Goal: Task Accomplishment & Management: Manage account settings

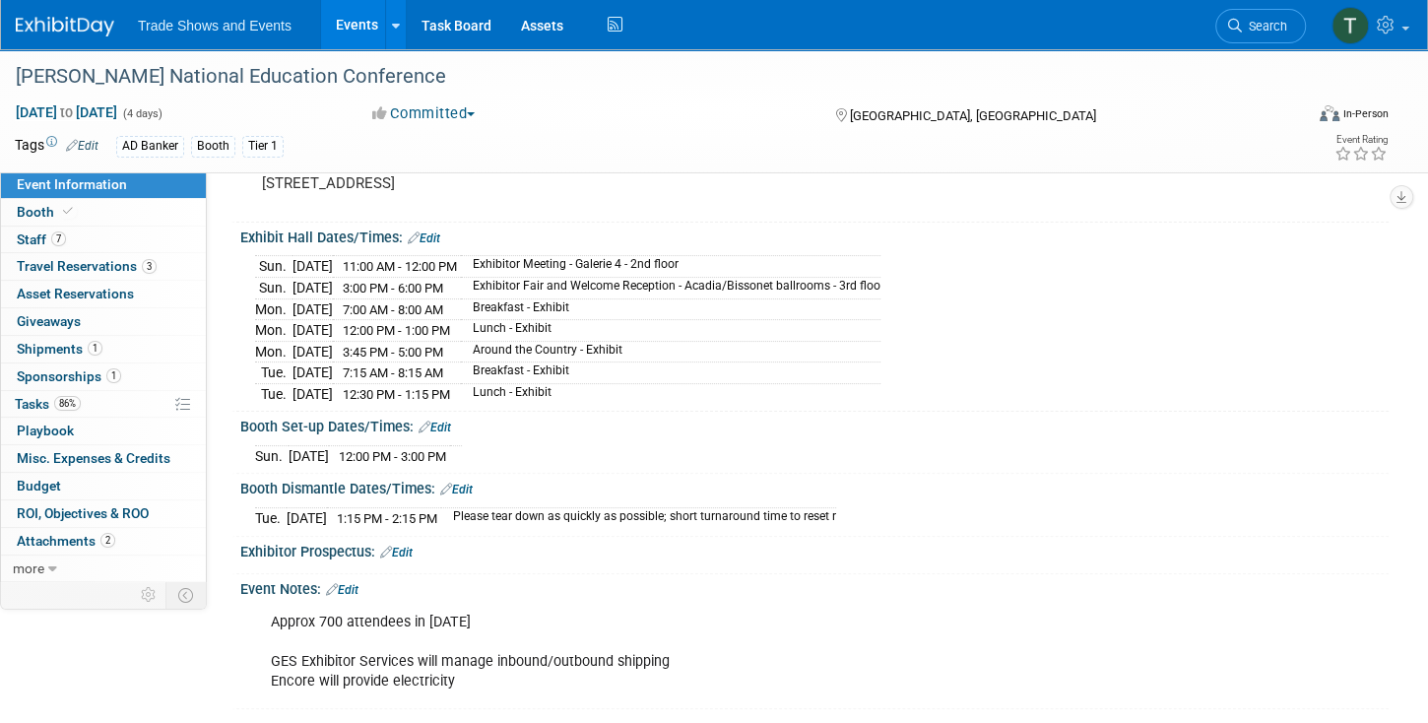
scroll to position [168, 0]
click at [435, 233] on link "Edit" at bounding box center [424, 237] width 32 height 14
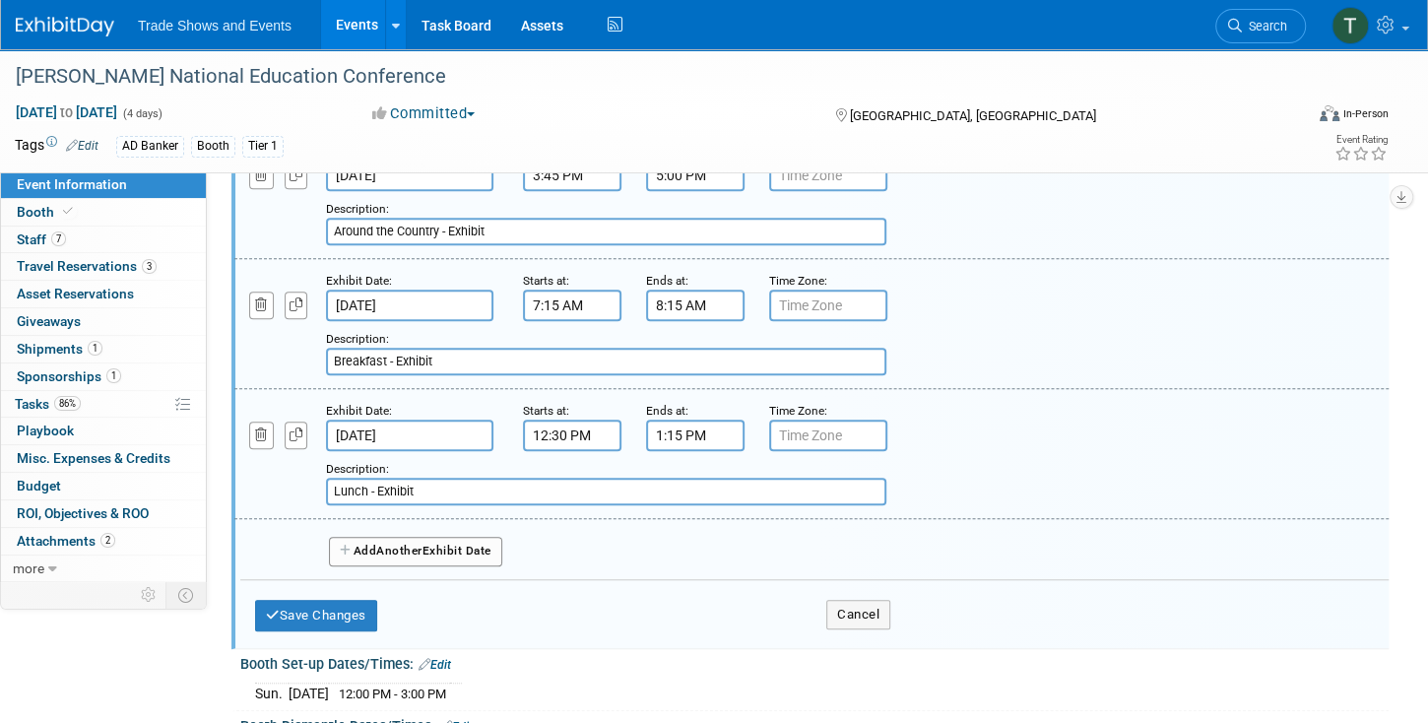
scroll to position [788, 0]
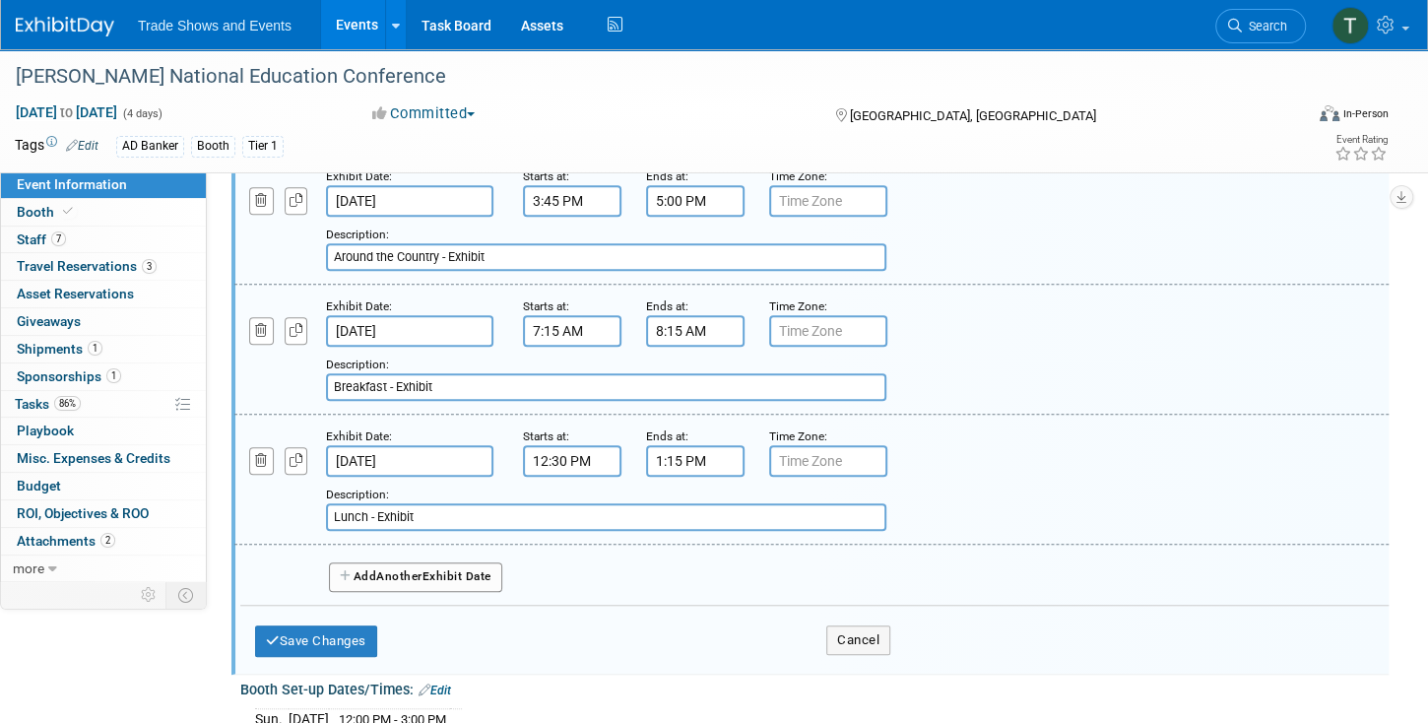
click at [352, 566] on button "Add Another Exhibit Date" at bounding box center [415, 577] width 173 height 30
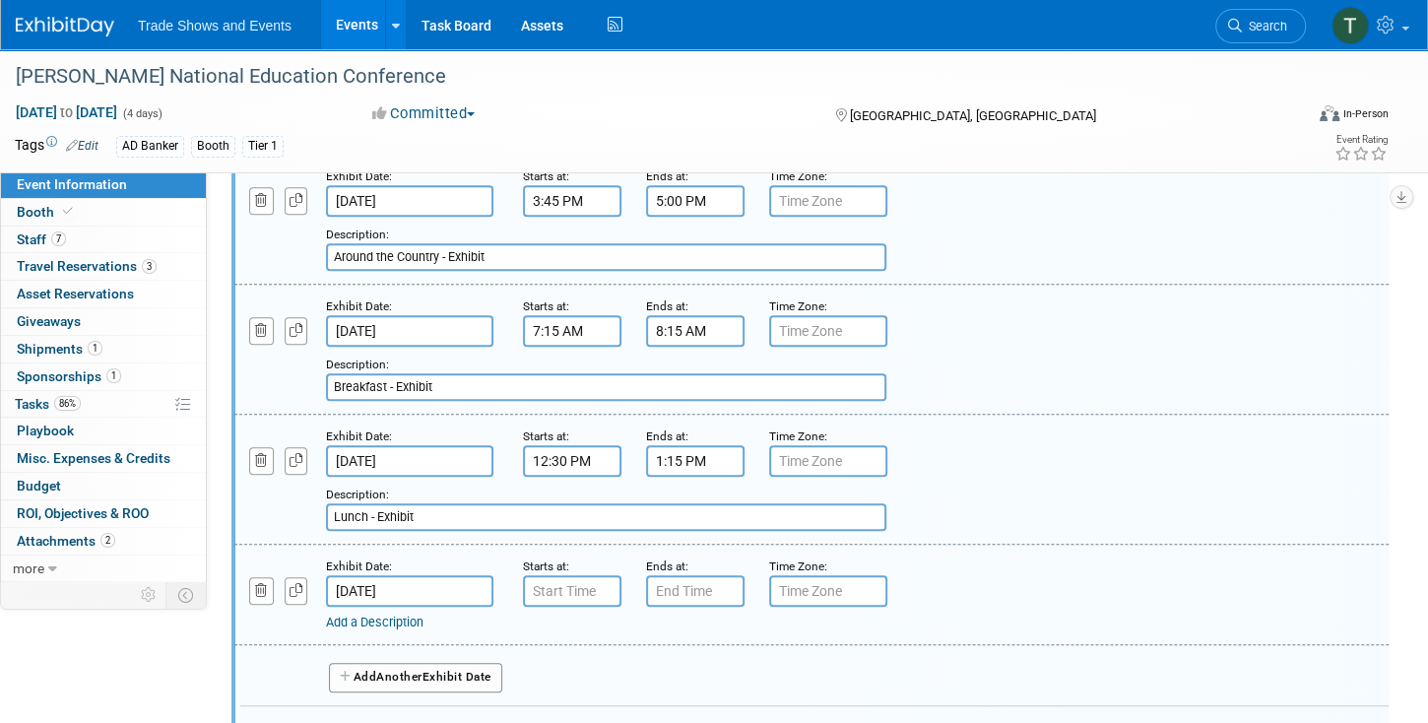
click at [367, 584] on input "Oct 29, 2025" at bounding box center [409, 591] width 167 height 32
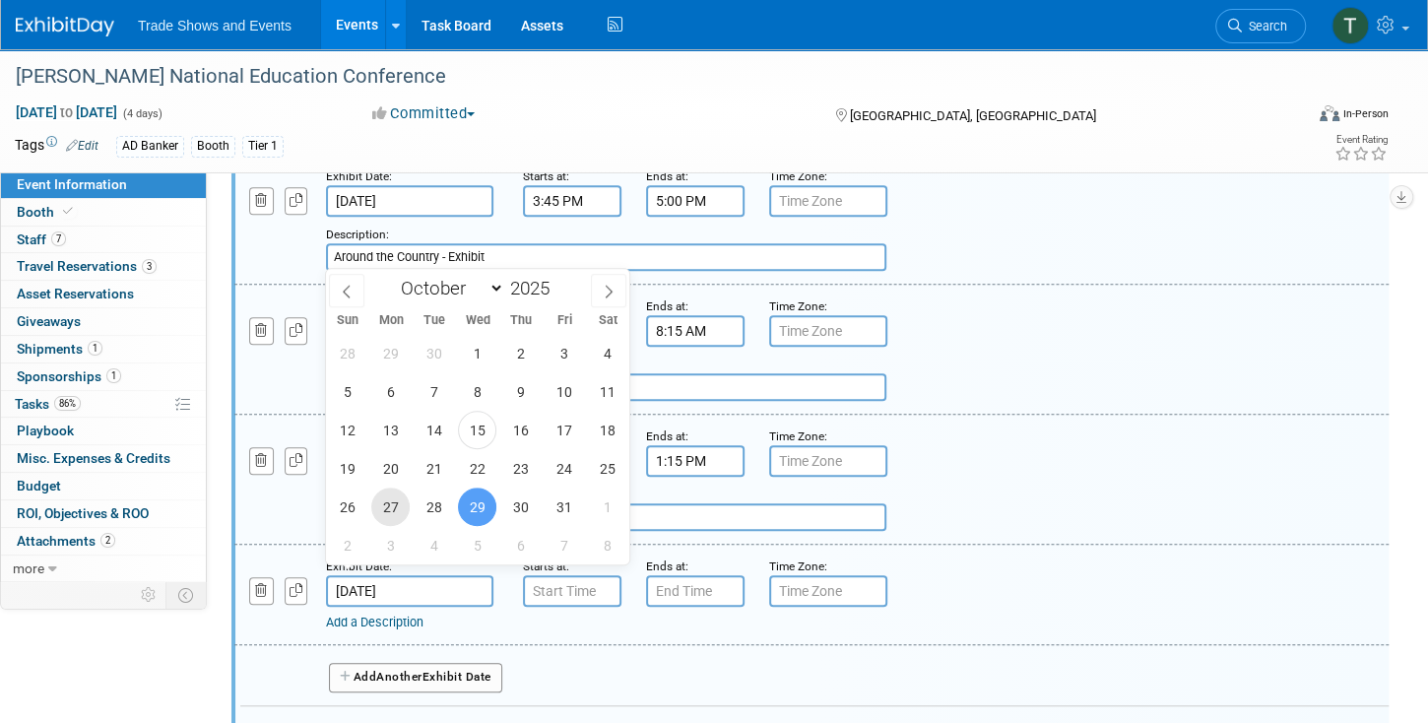
click at [391, 509] on span "27" at bounding box center [390, 506] width 38 height 38
type input "Oct 27, 2025"
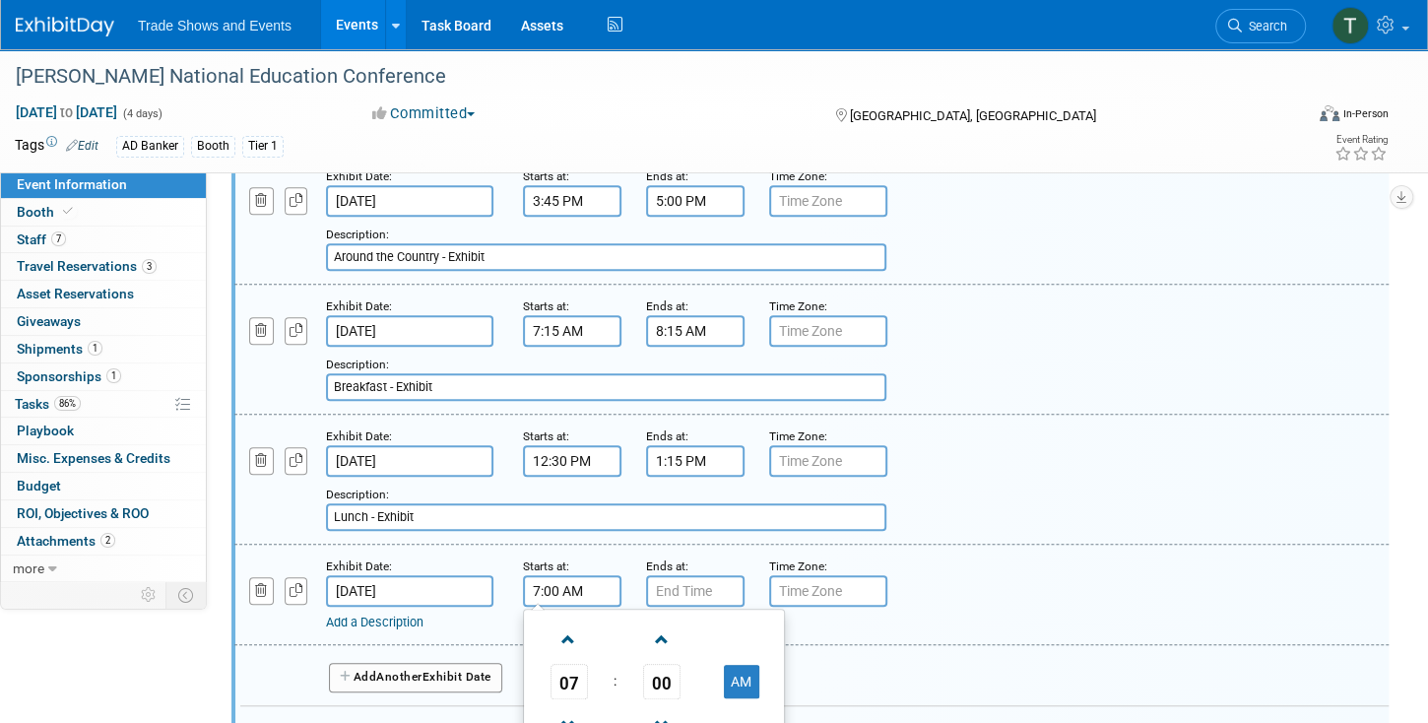
click at [569, 575] on input "7:00 AM" at bounding box center [572, 591] width 98 height 32
click at [571, 634] on span at bounding box center [568, 639] width 34 height 34
click at [572, 708] on span at bounding box center [568, 725] width 34 height 34
click at [575, 708] on span at bounding box center [568, 725] width 34 height 34
click at [743, 671] on button "AM" at bounding box center [741, 681] width 35 height 33
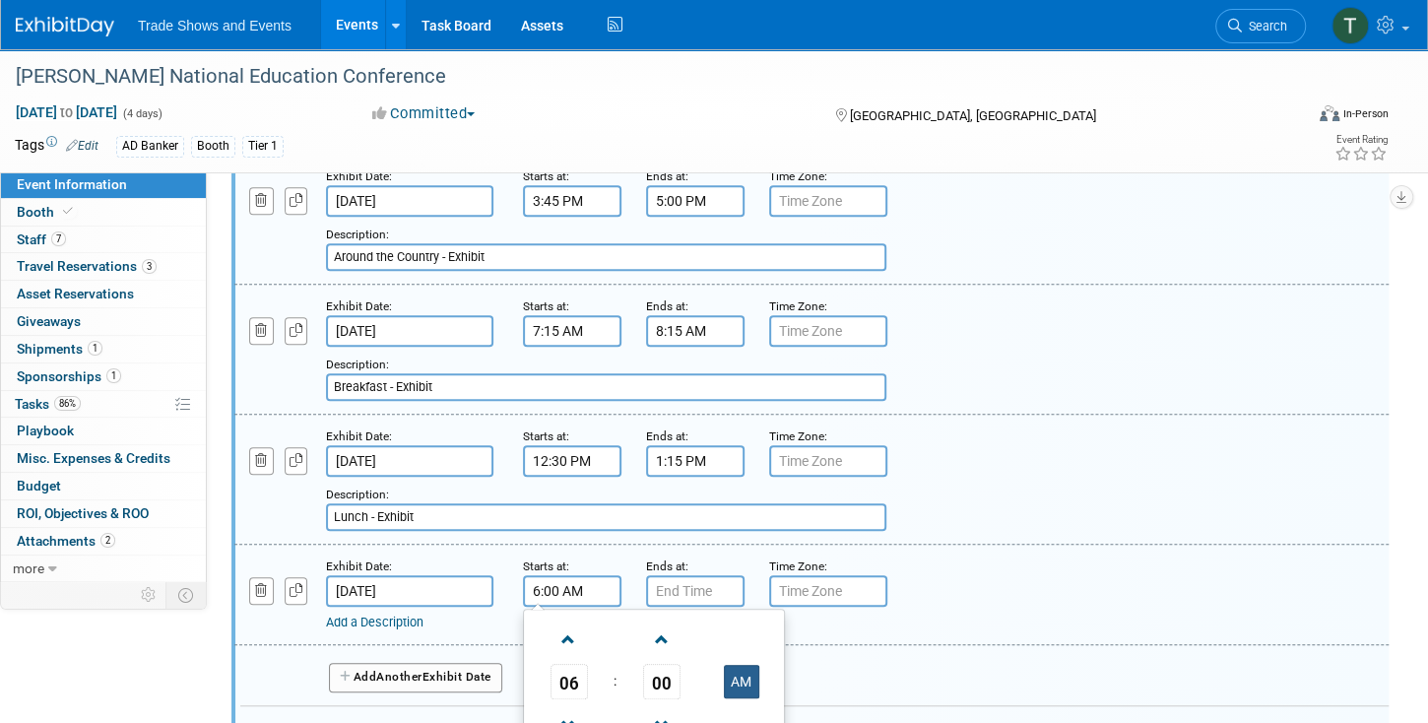
type input "6:00 PM"
click at [699, 608] on div "06 : 00 PM 12 01 02 03 04 05 06 07 08 09 10 11 00 05 10 15 20 25 30 35 40 45 50…" at bounding box center [654, 700] width 262 height 184
click at [698, 582] on input "7:00 PM" at bounding box center [695, 591] width 98 height 32
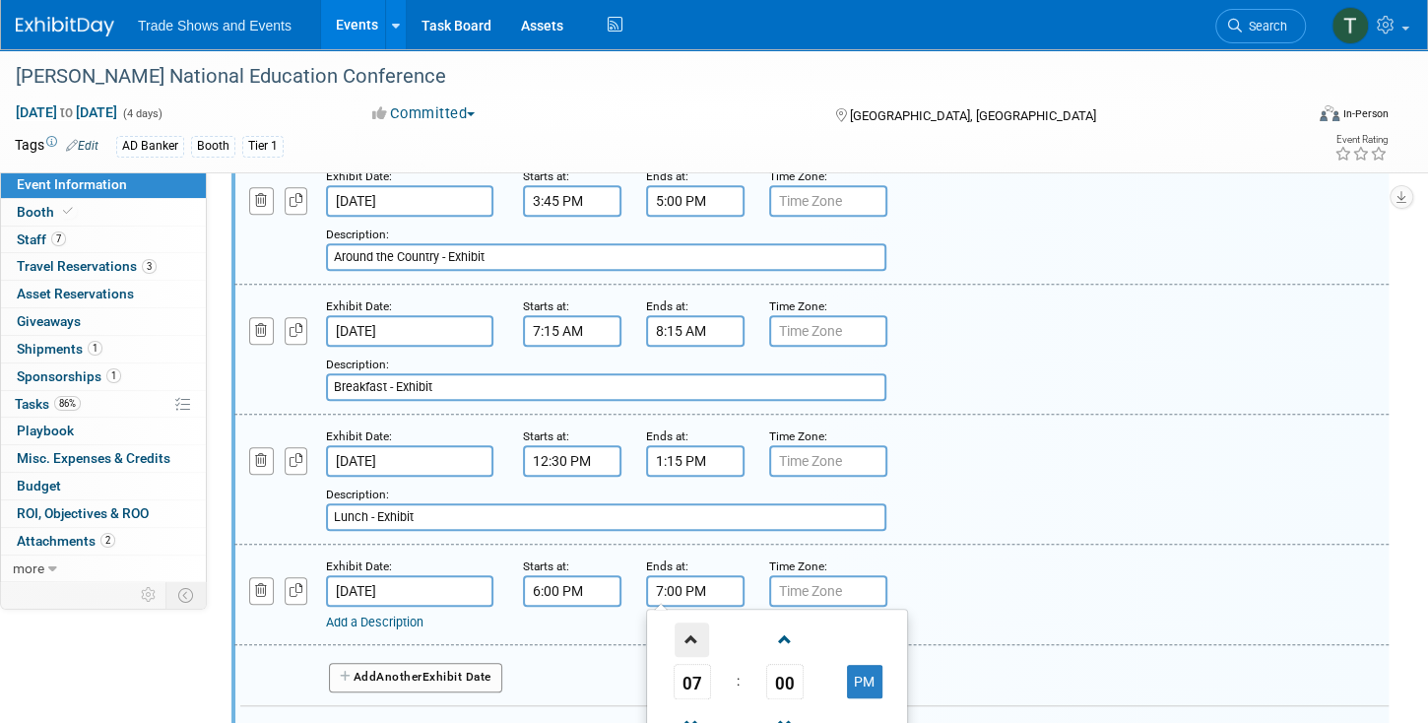
click at [689, 634] on span at bounding box center [691, 639] width 34 height 34
click at [863, 665] on button "PM" at bounding box center [864, 681] width 35 height 33
type input "8:00 AM"
click at [366, 614] on link "Add a Description" at bounding box center [374, 621] width 97 height 15
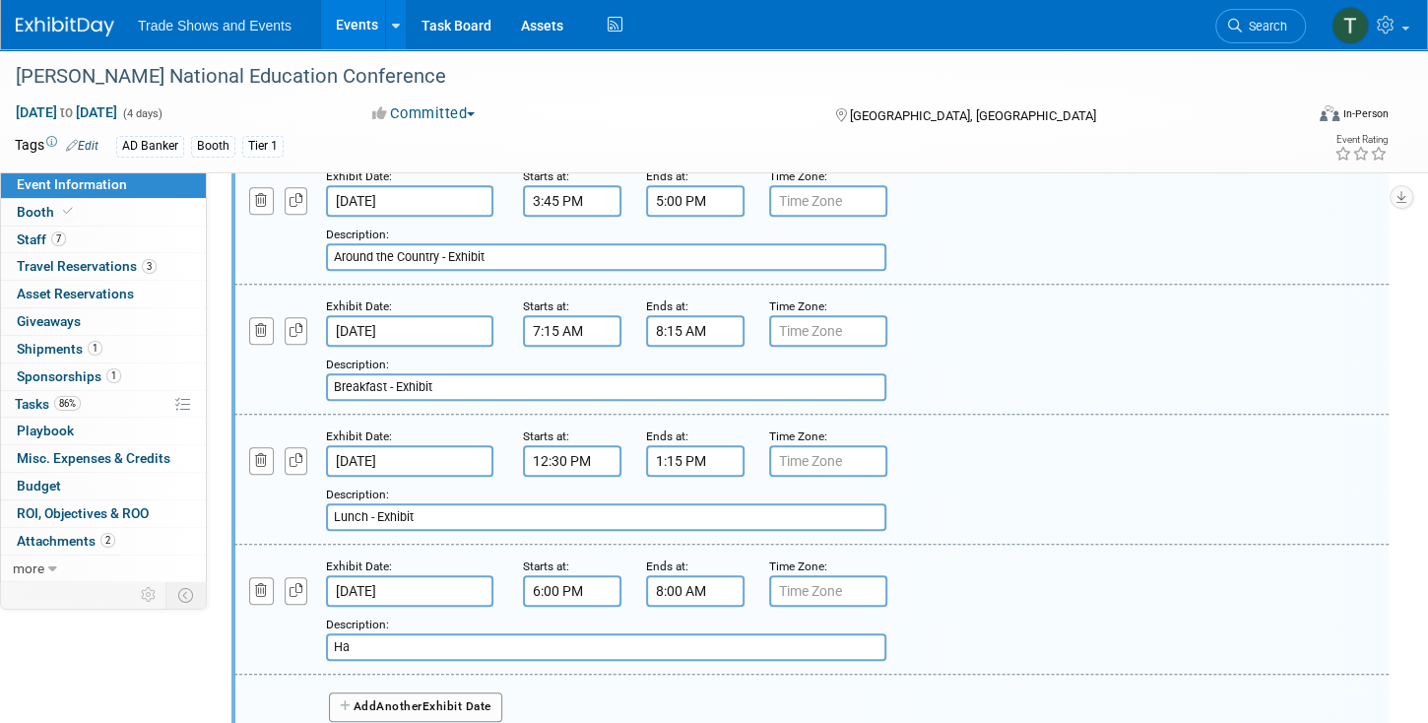
type input "H"
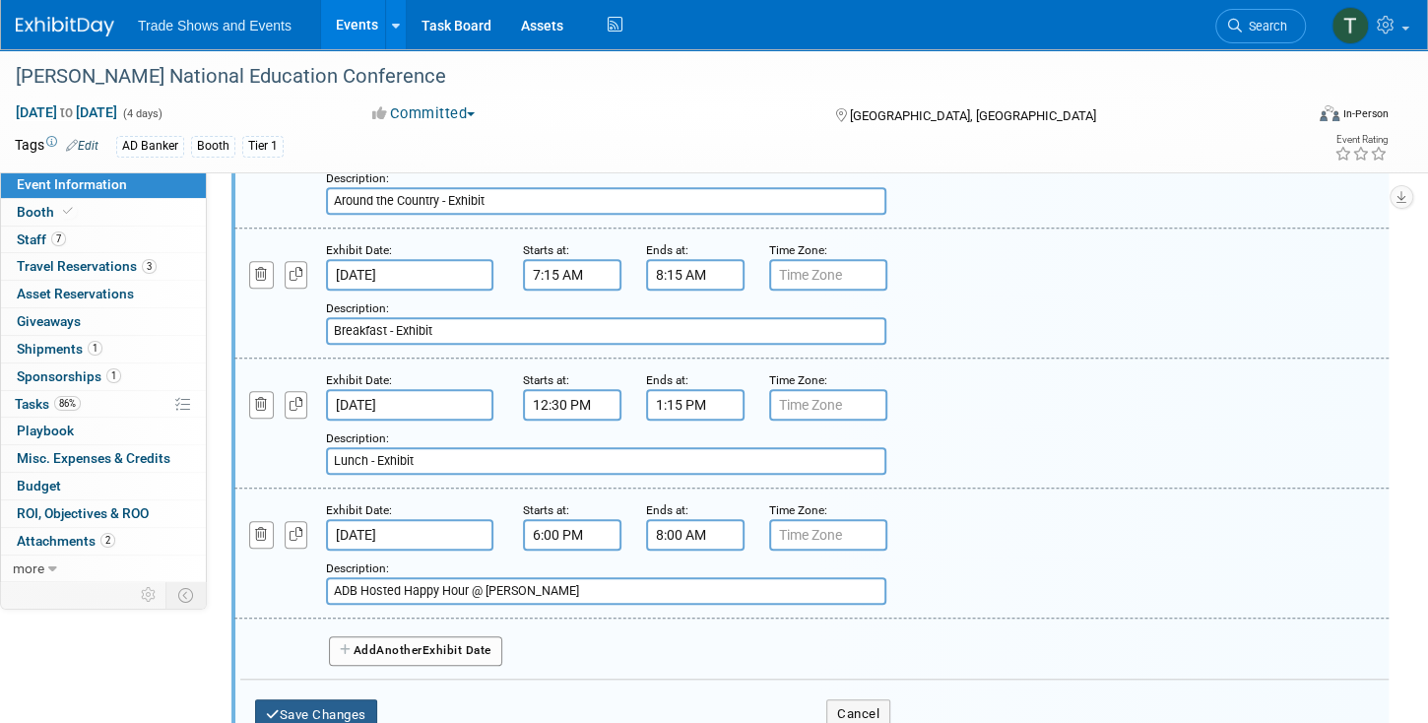
type input "ADB Hosted Happy Hour @ Pat O'Brian's"
click at [351, 699] on button "Save Changes" at bounding box center [316, 715] width 122 height 32
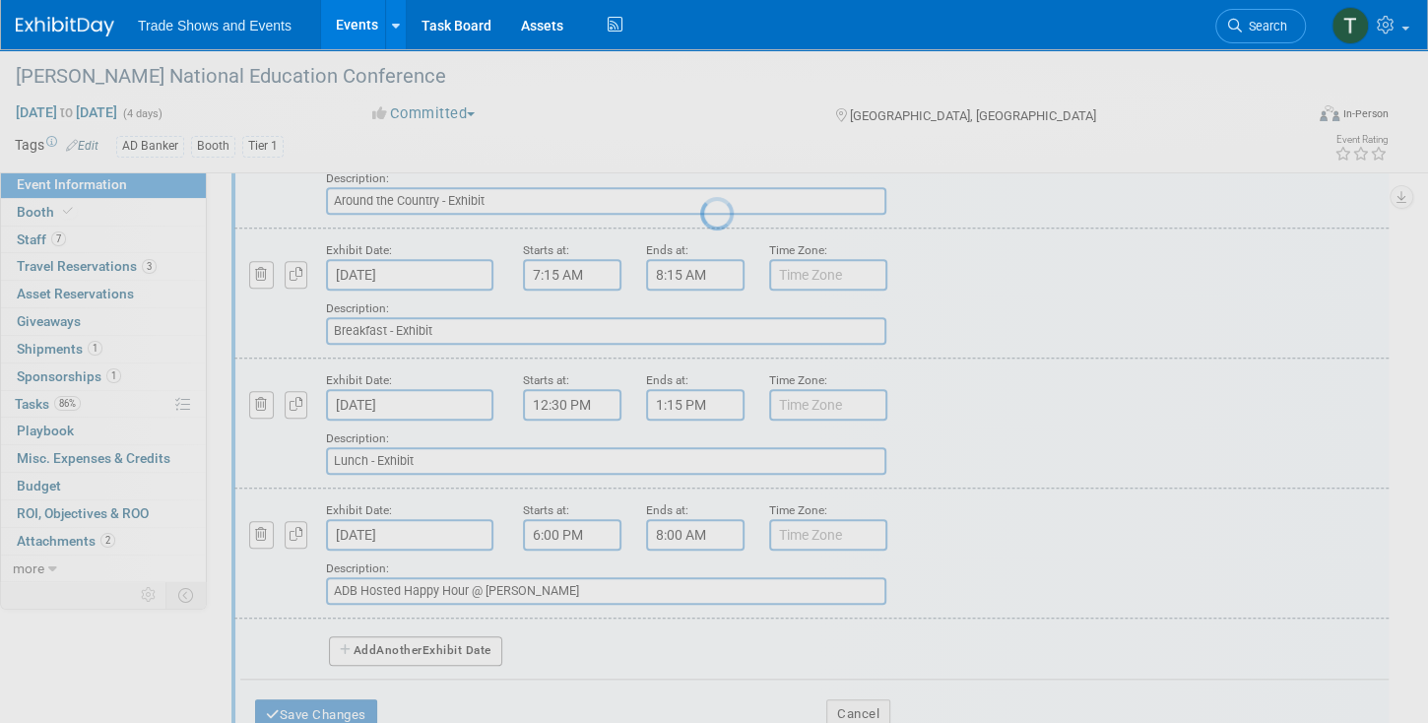
scroll to position [206, 0]
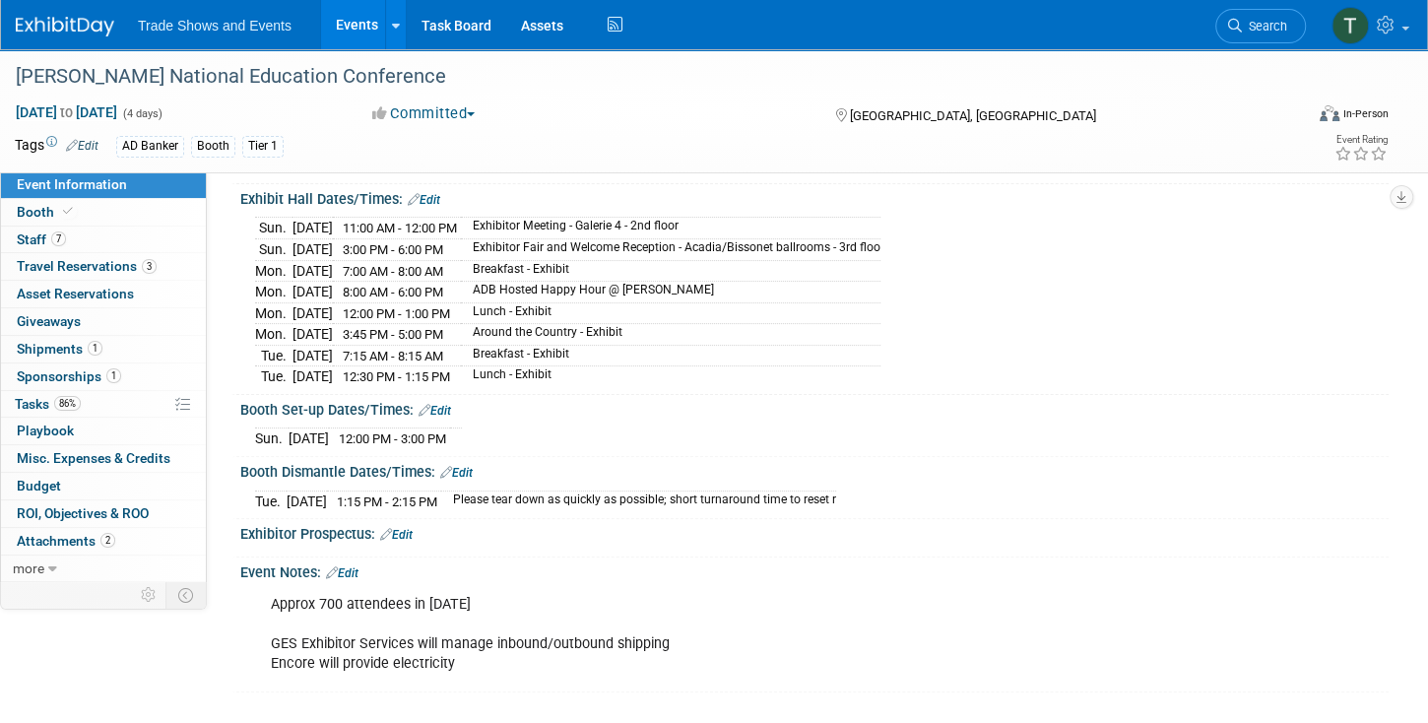
click at [437, 199] on link "Edit" at bounding box center [424, 200] width 32 height 14
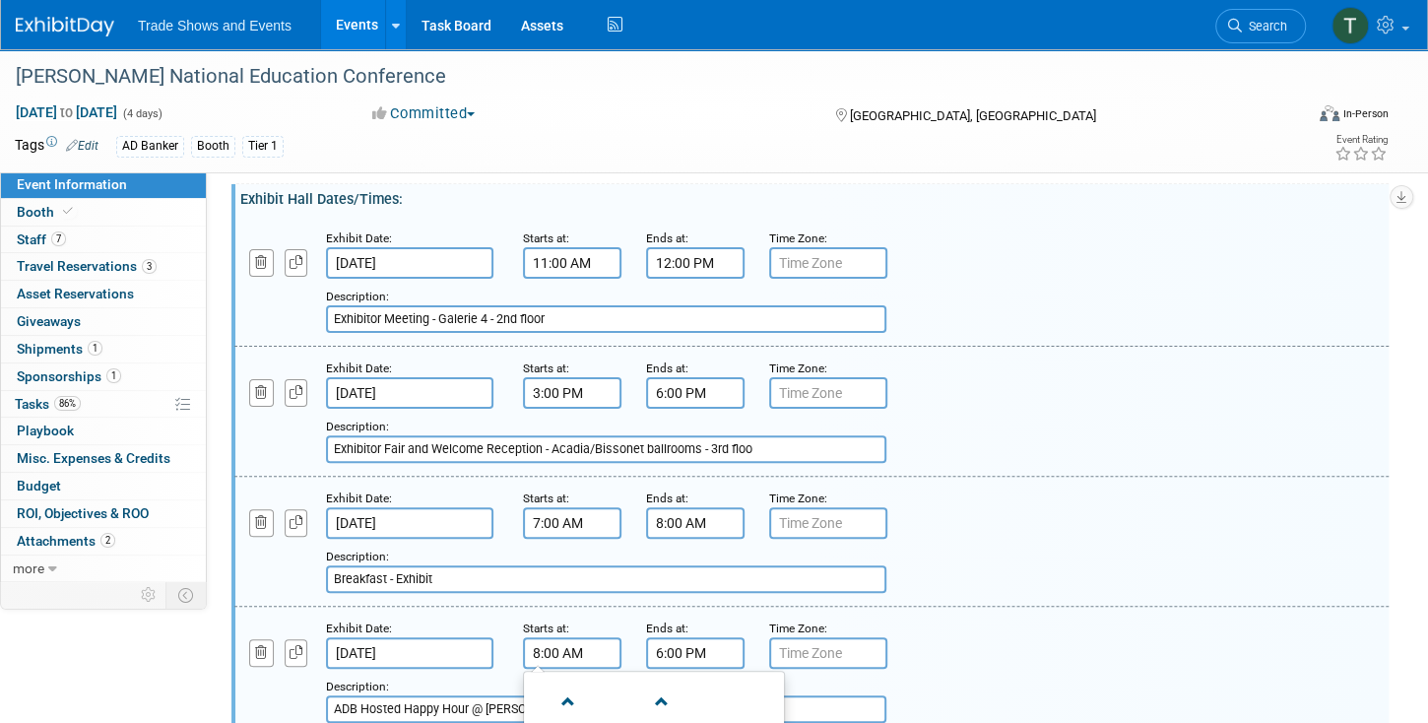
click at [554, 643] on input "8:00 AM" at bounding box center [572, 653] width 98 height 32
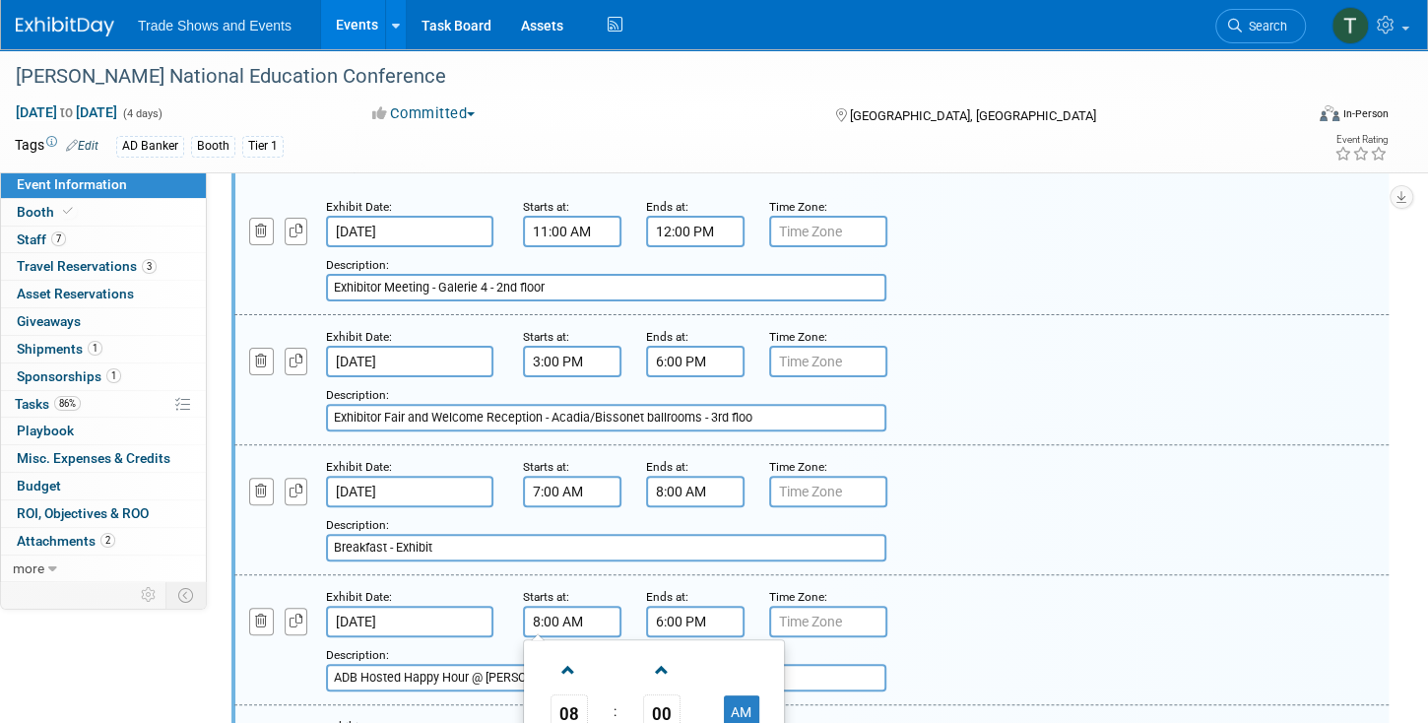
scroll to position [262, 0]
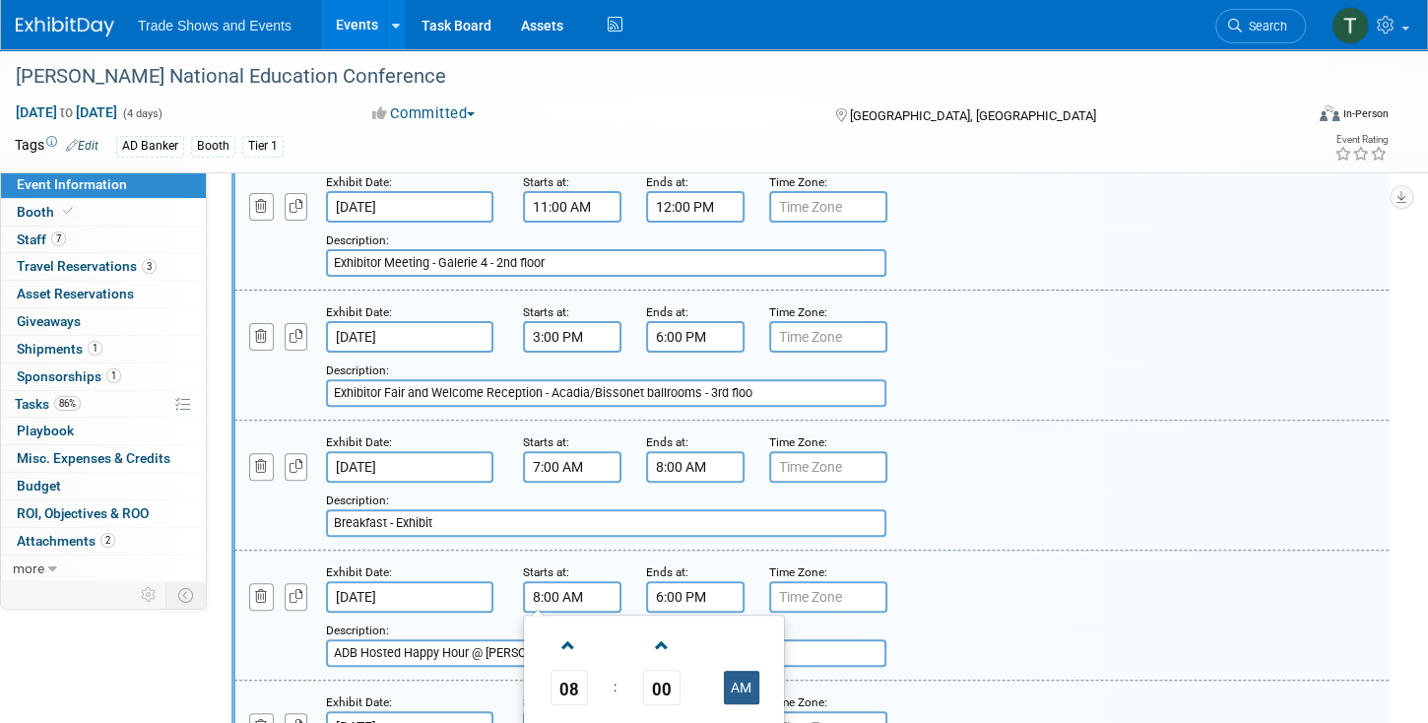
click at [749, 671] on button "AM" at bounding box center [741, 687] width 35 height 33
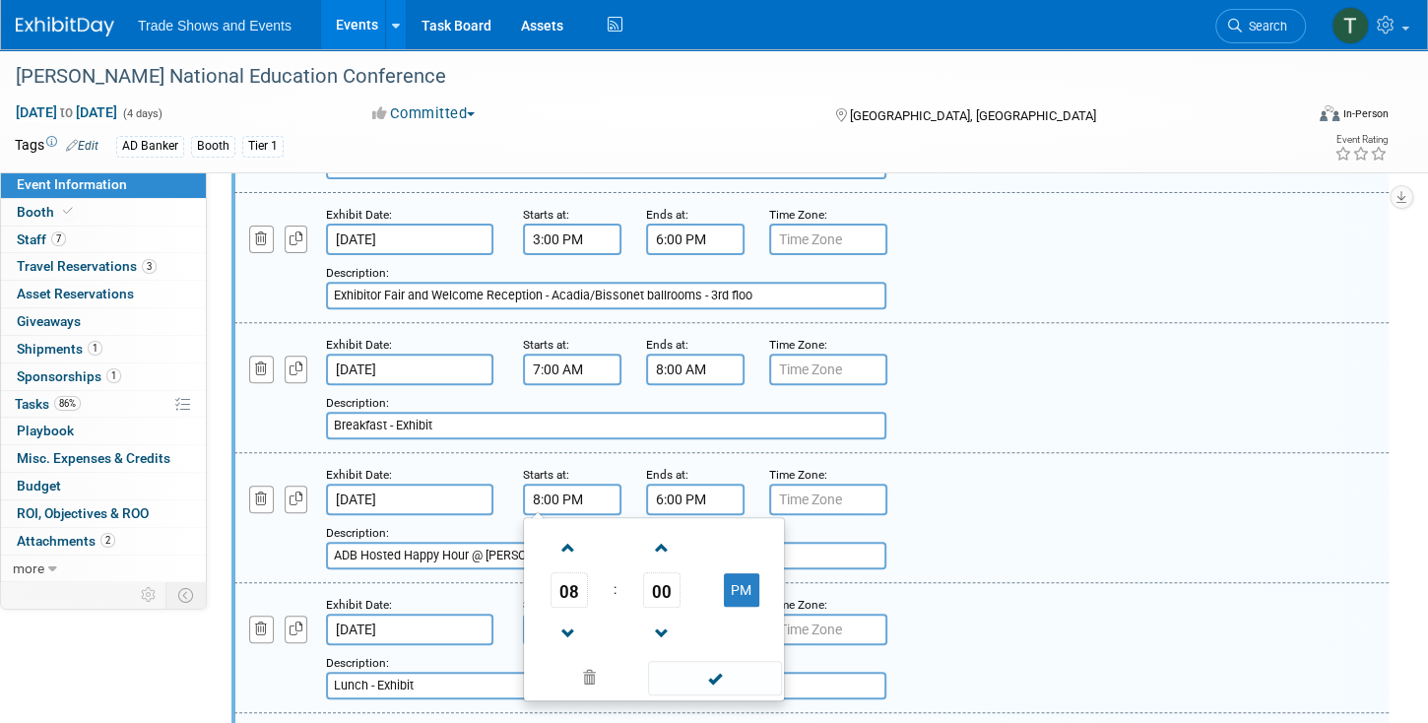
scroll to position [375, 0]
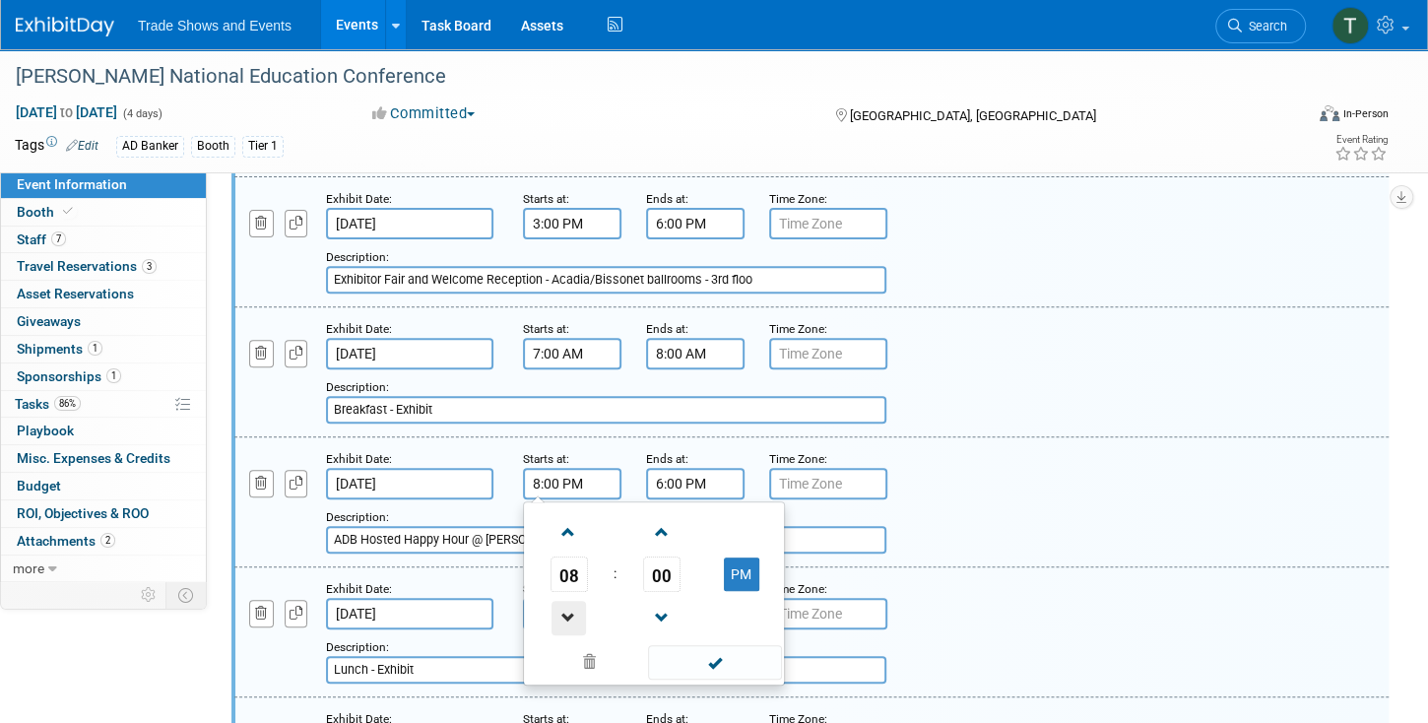
click at [569, 616] on span at bounding box center [568, 618] width 34 height 34
click at [667, 527] on span at bounding box center [661, 532] width 34 height 34
click at [569, 605] on span at bounding box center [568, 618] width 34 height 34
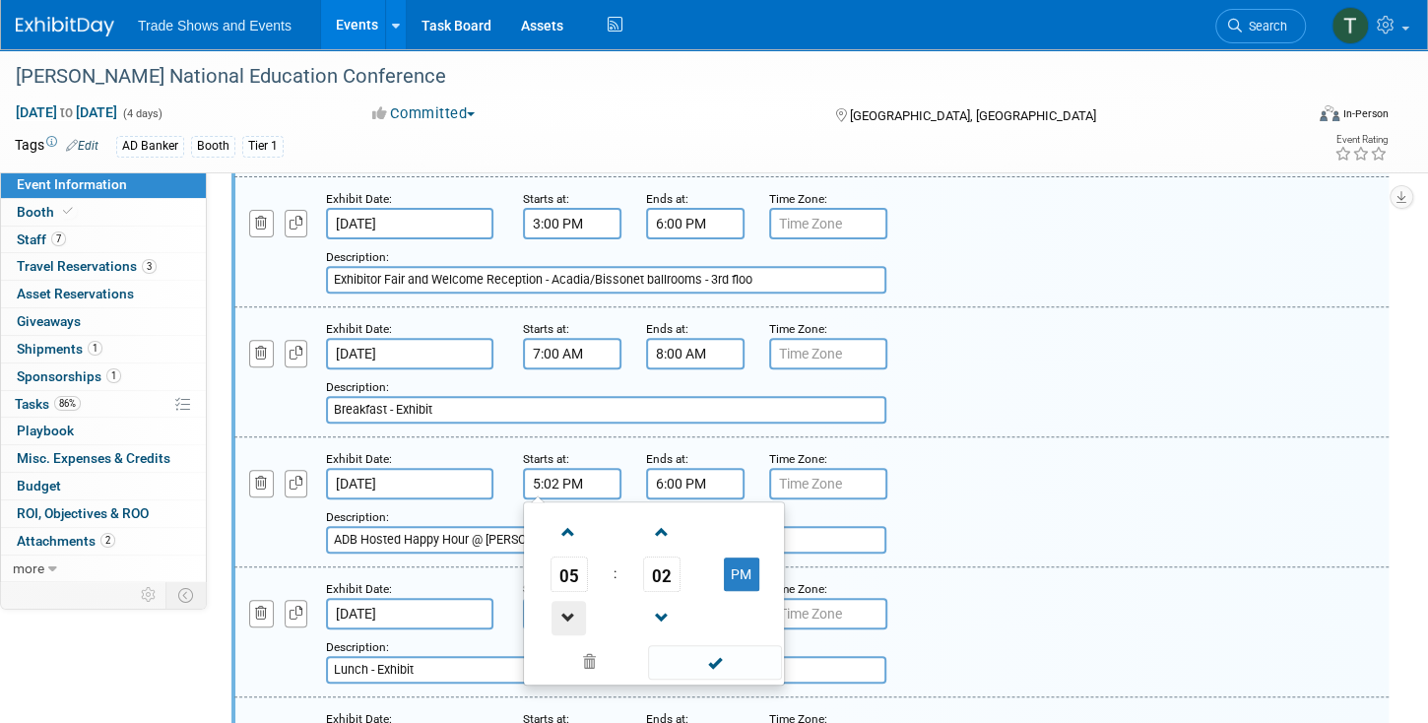
click at [569, 605] on span at bounding box center [568, 618] width 34 height 34
click at [577, 527] on span at bounding box center [568, 532] width 34 height 34
click at [579, 527] on span at bounding box center [568, 532] width 34 height 34
click at [656, 601] on span at bounding box center [661, 618] width 34 height 34
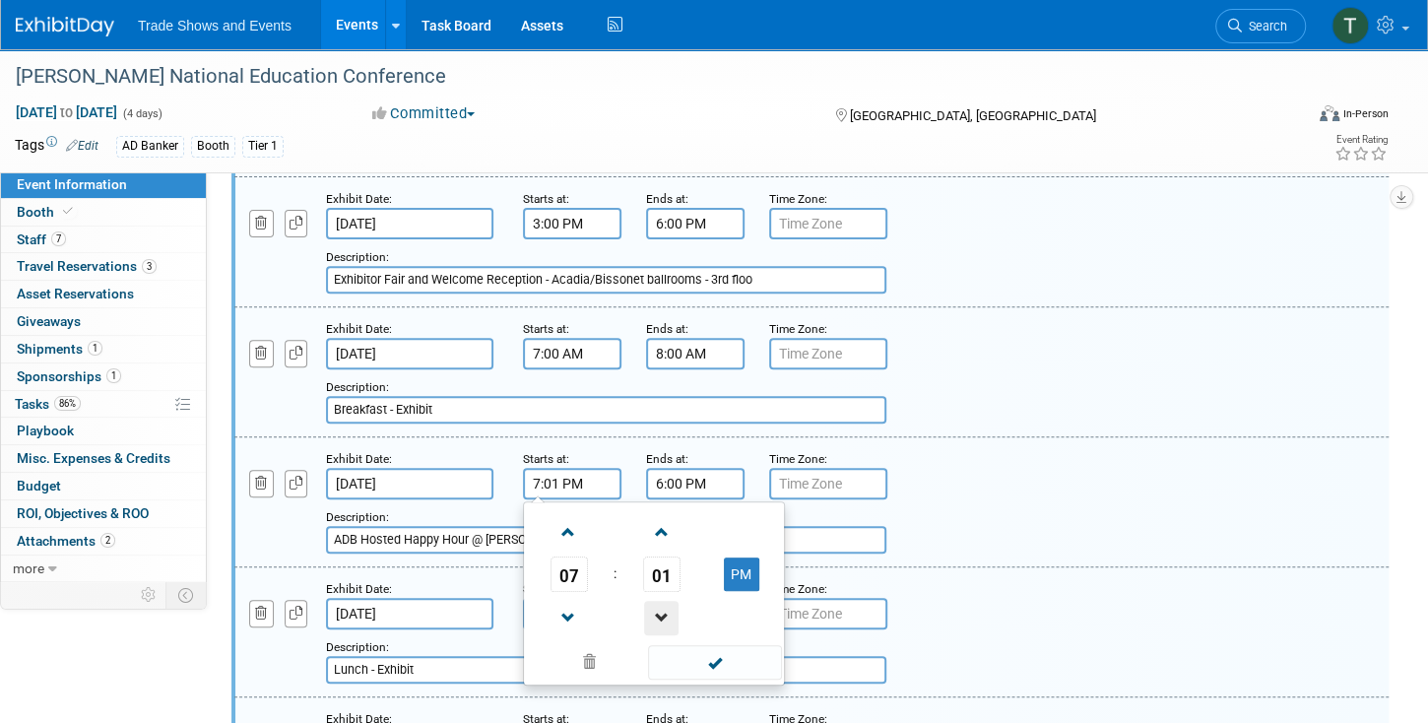
click at [656, 601] on span at bounding box center [661, 618] width 34 height 34
click at [580, 607] on span at bounding box center [568, 618] width 34 height 34
type input "6:00 PM"
click at [686, 482] on input "6:00 PM" at bounding box center [695, 484] width 98 height 32
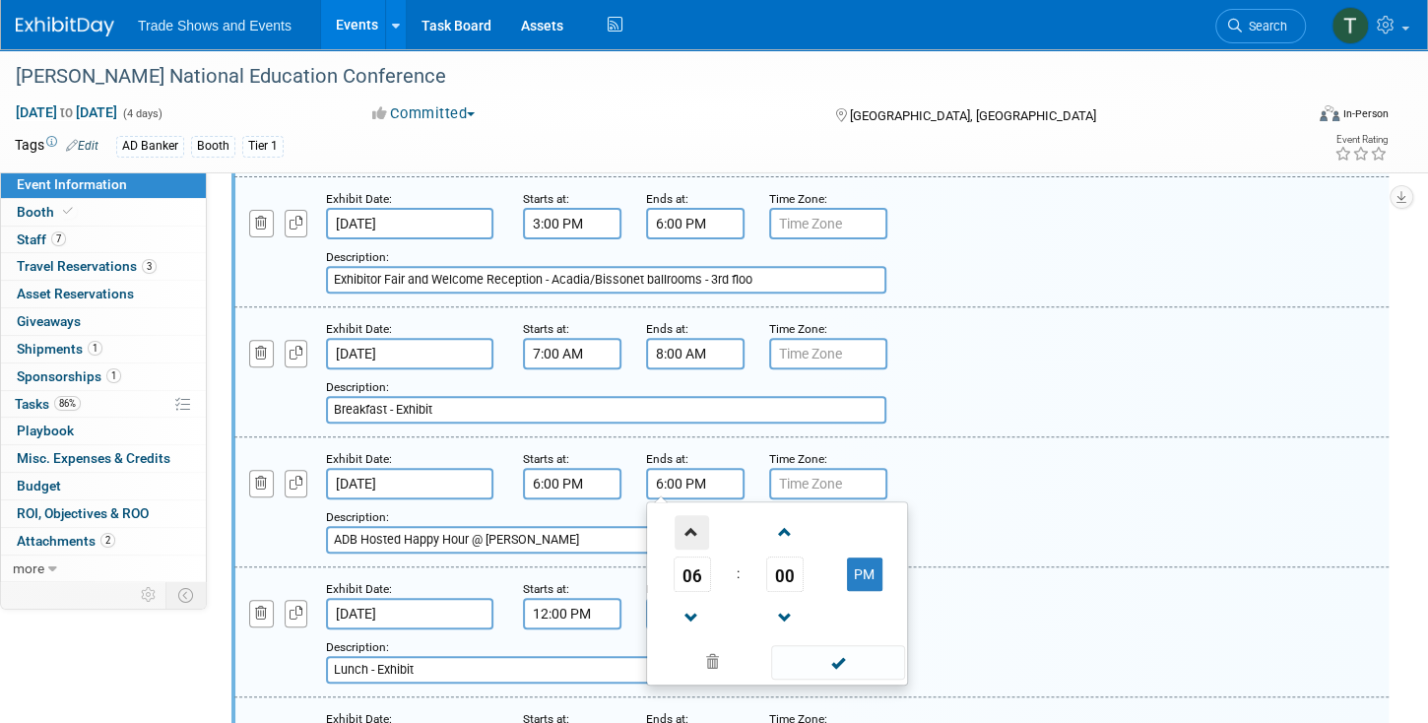
click at [686, 524] on span at bounding box center [691, 532] width 34 height 34
click at [859, 567] on button "PM" at bounding box center [864, 573] width 35 height 33
click at [860, 564] on button "AM" at bounding box center [864, 573] width 35 height 33
type input "8:00 PM"
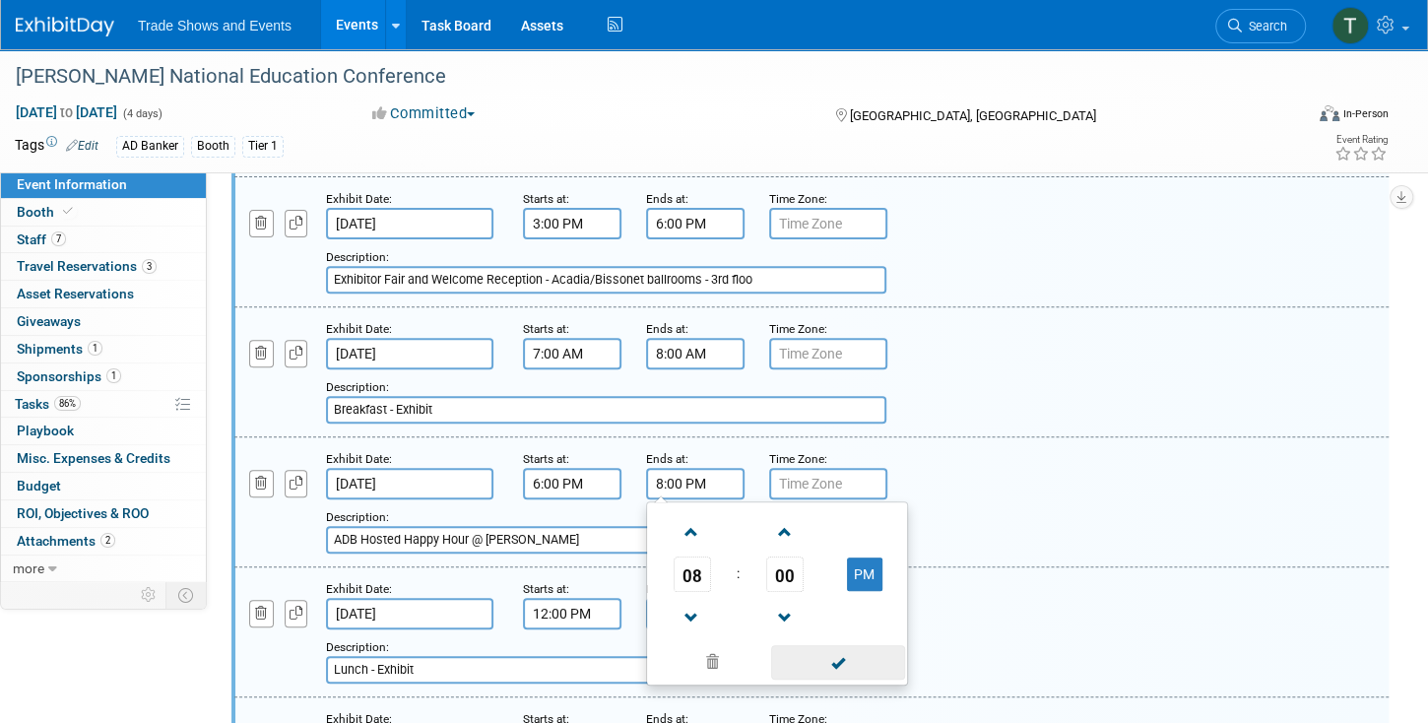
click at [848, 648] on span at bounding box center [837, 662] width 133 height 34
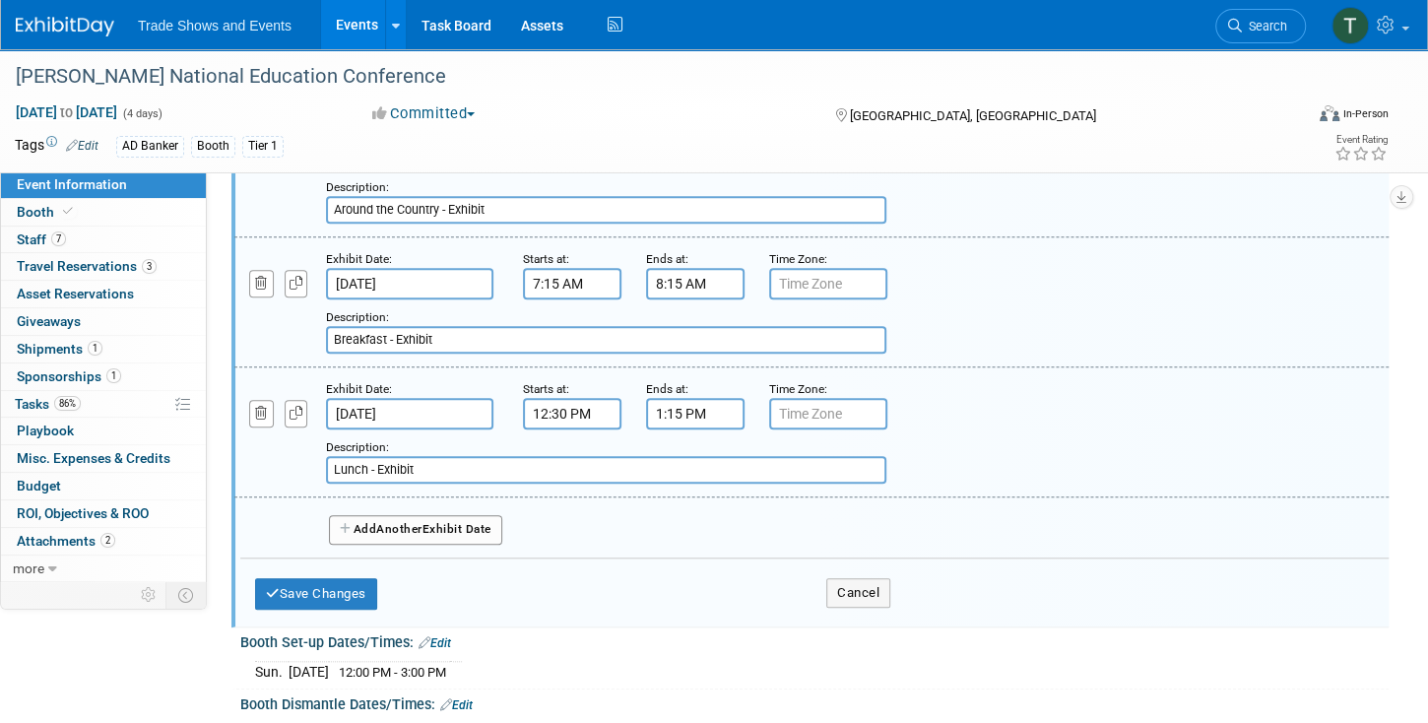
scroll to position [1050, 0]
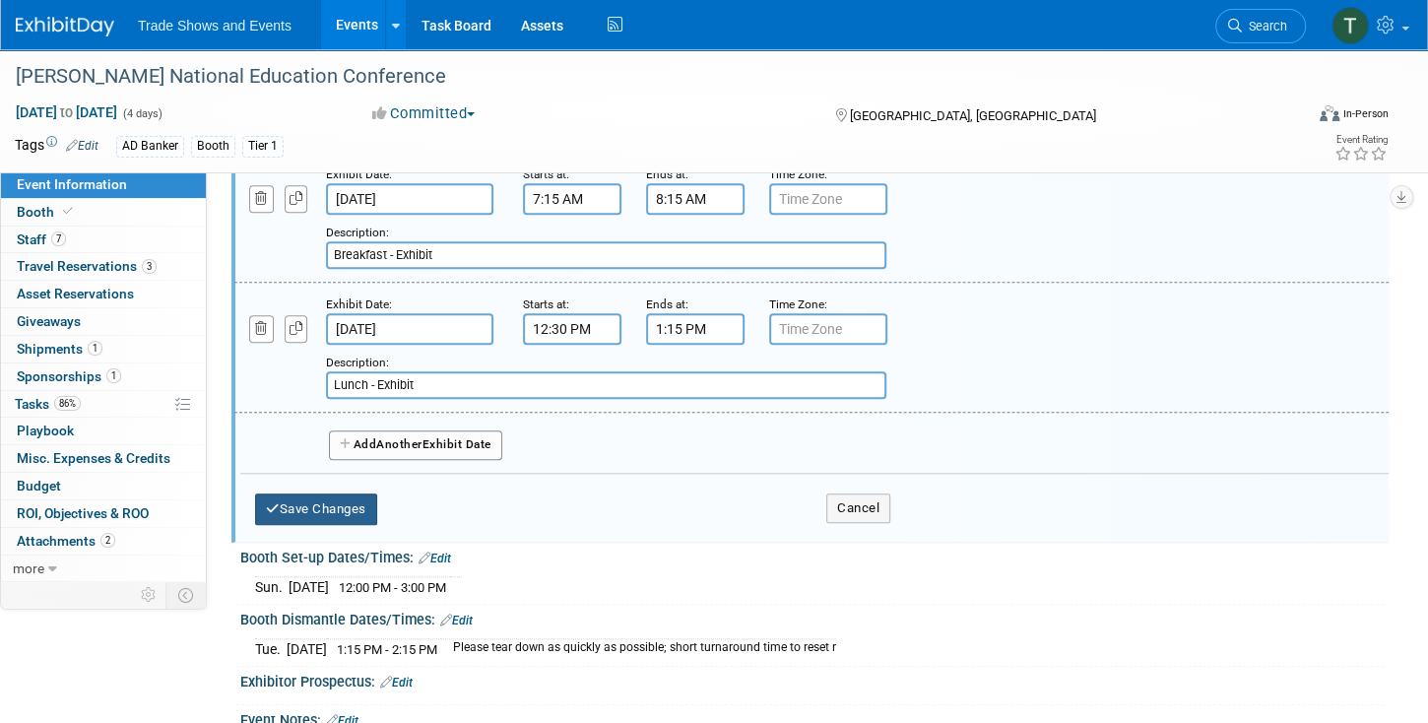
click at [323, 497] on button "Save Changes" at bounding box center [316, 509] width 122 height 32
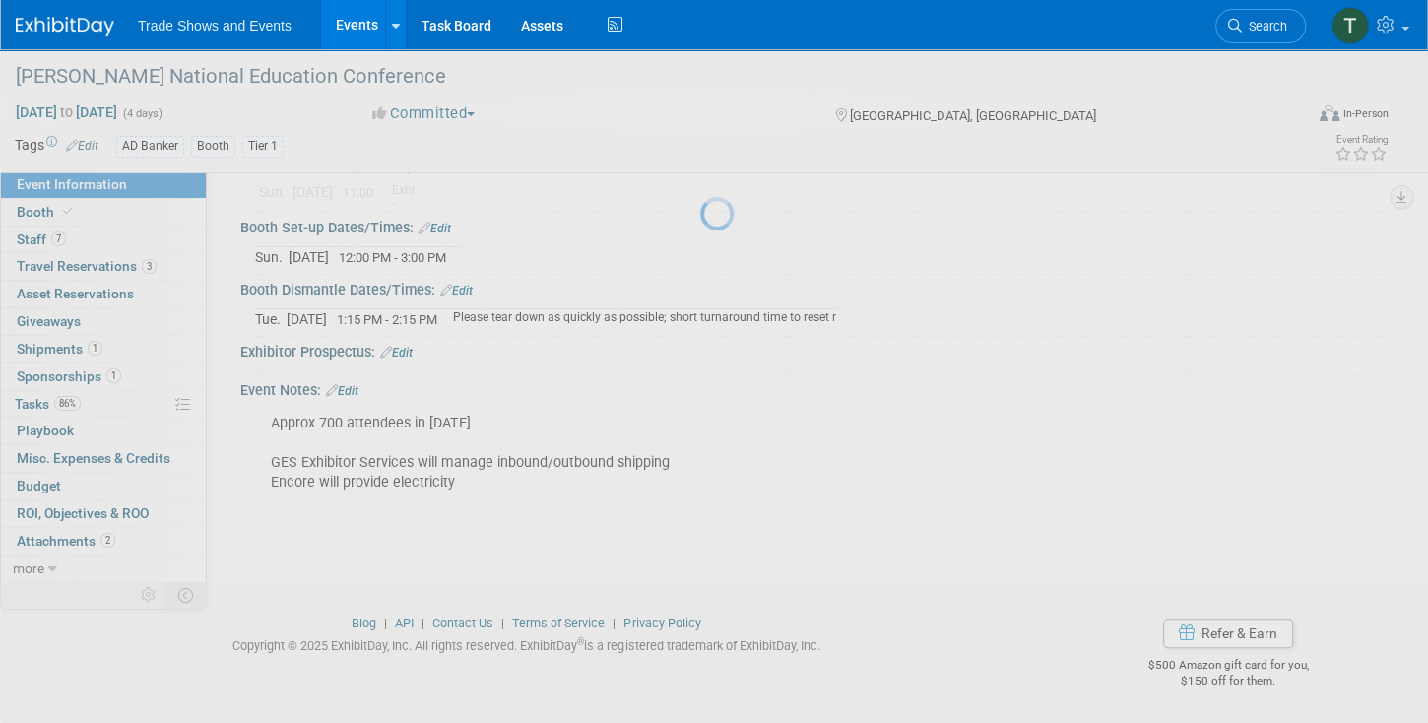
scroll to position [210, 0]
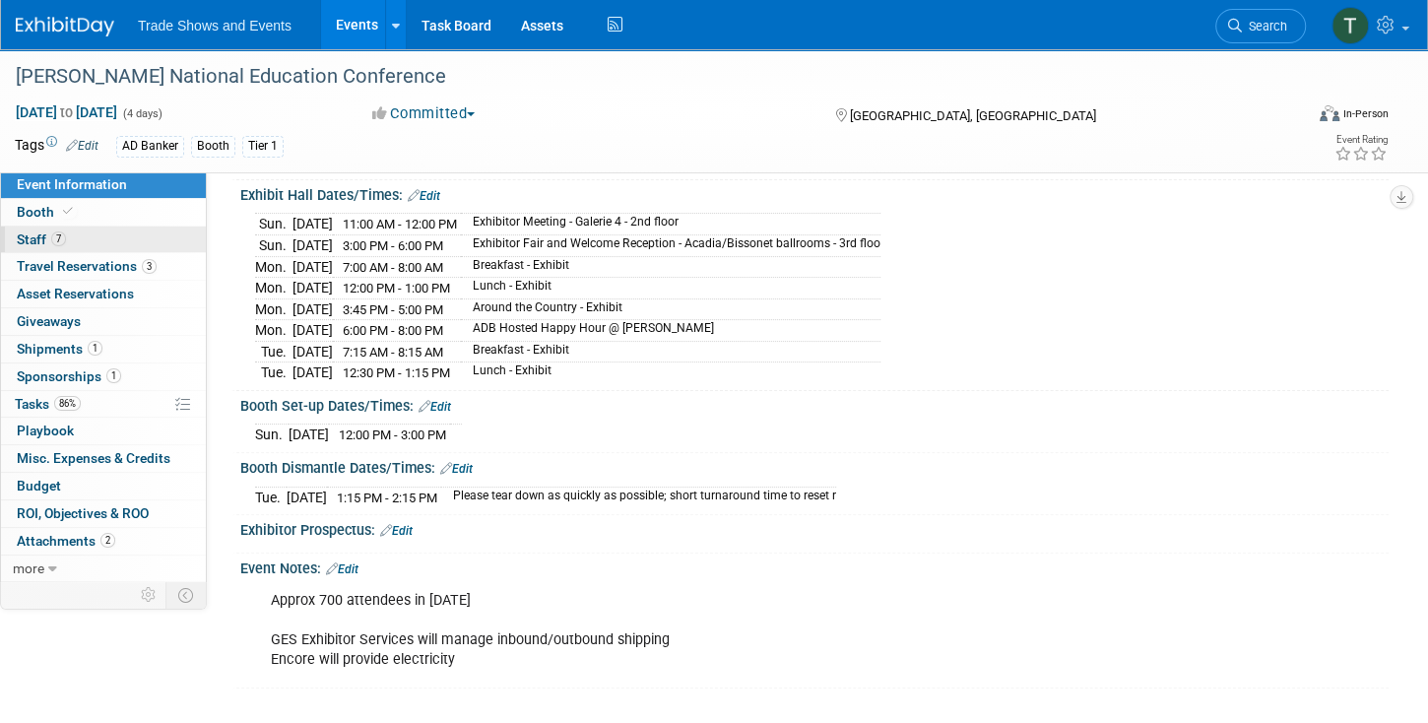
click at [43, 229] on link "7 Staff 7" at bounding box center [103, 239] width 205 height 27
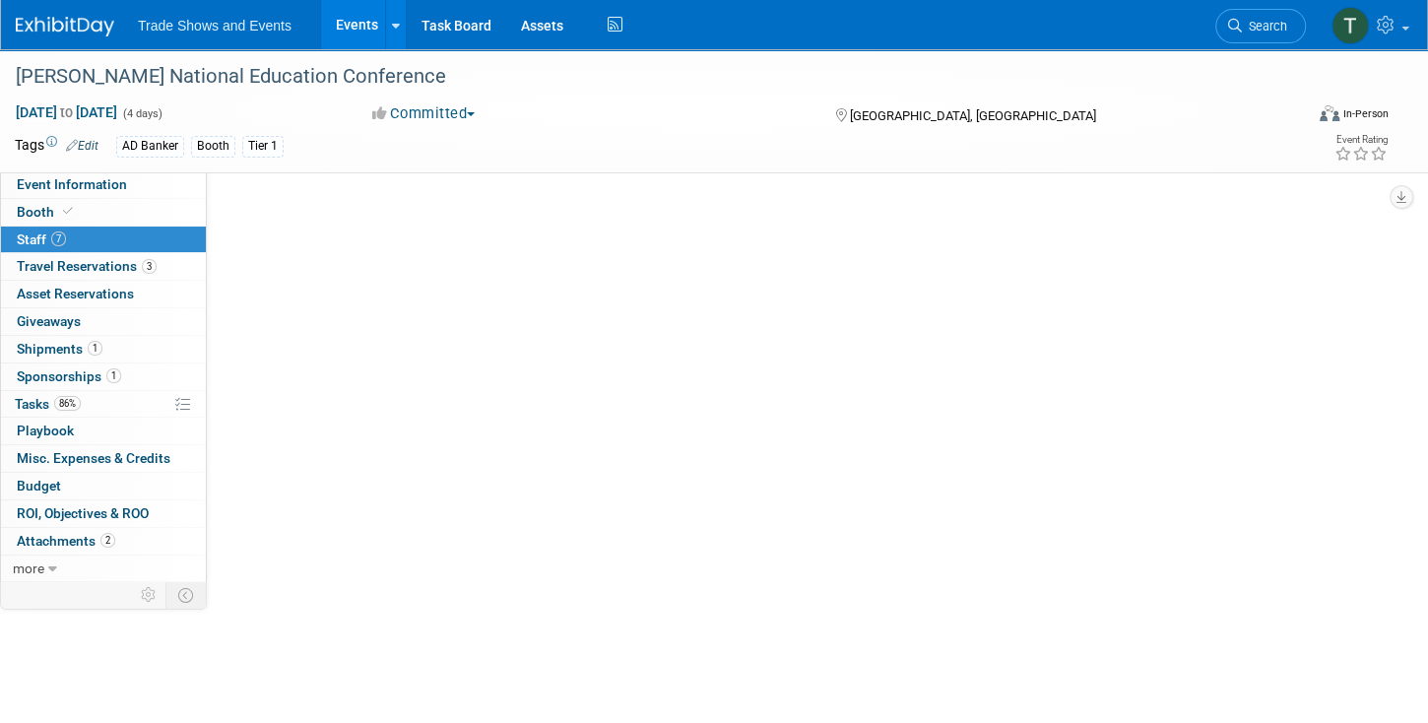
scroll to position [0, 0]
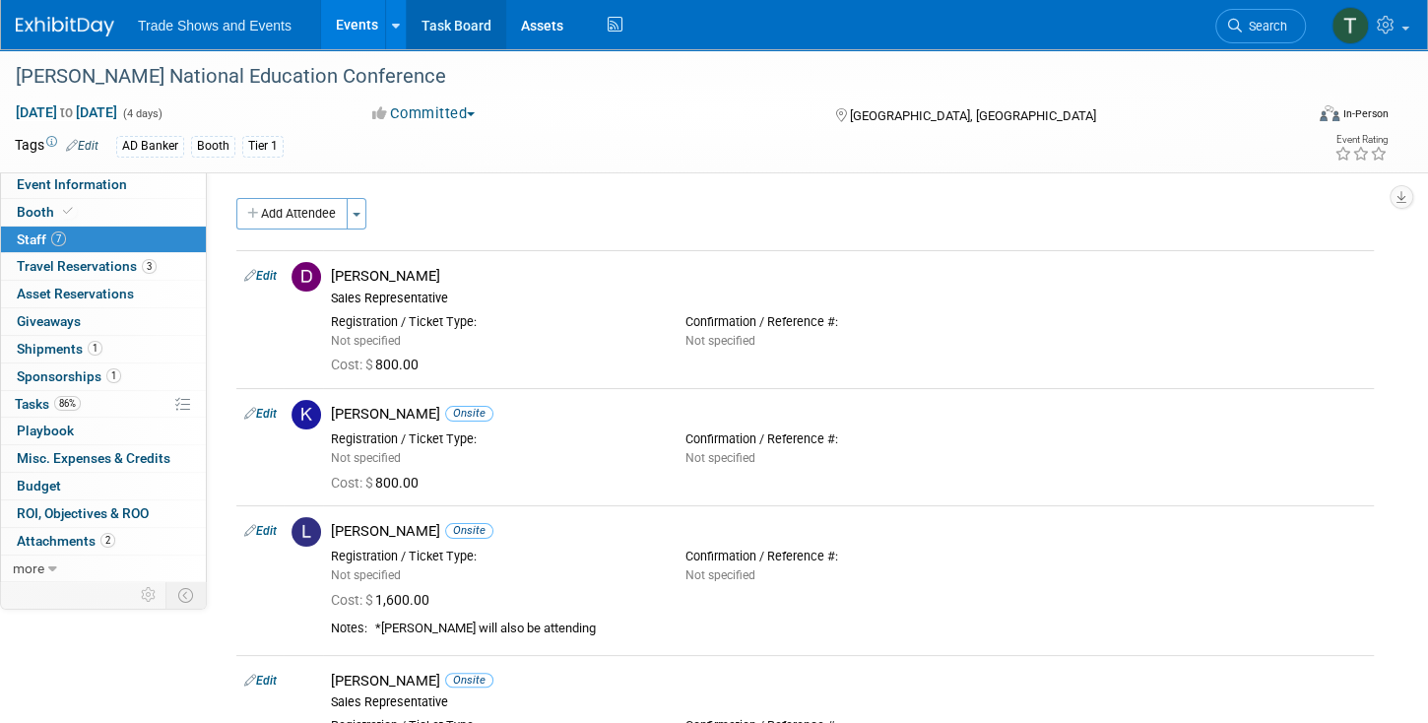
click at [454, 28] on link "Task Board" at bounding box center [456, 24] width 99 height 49
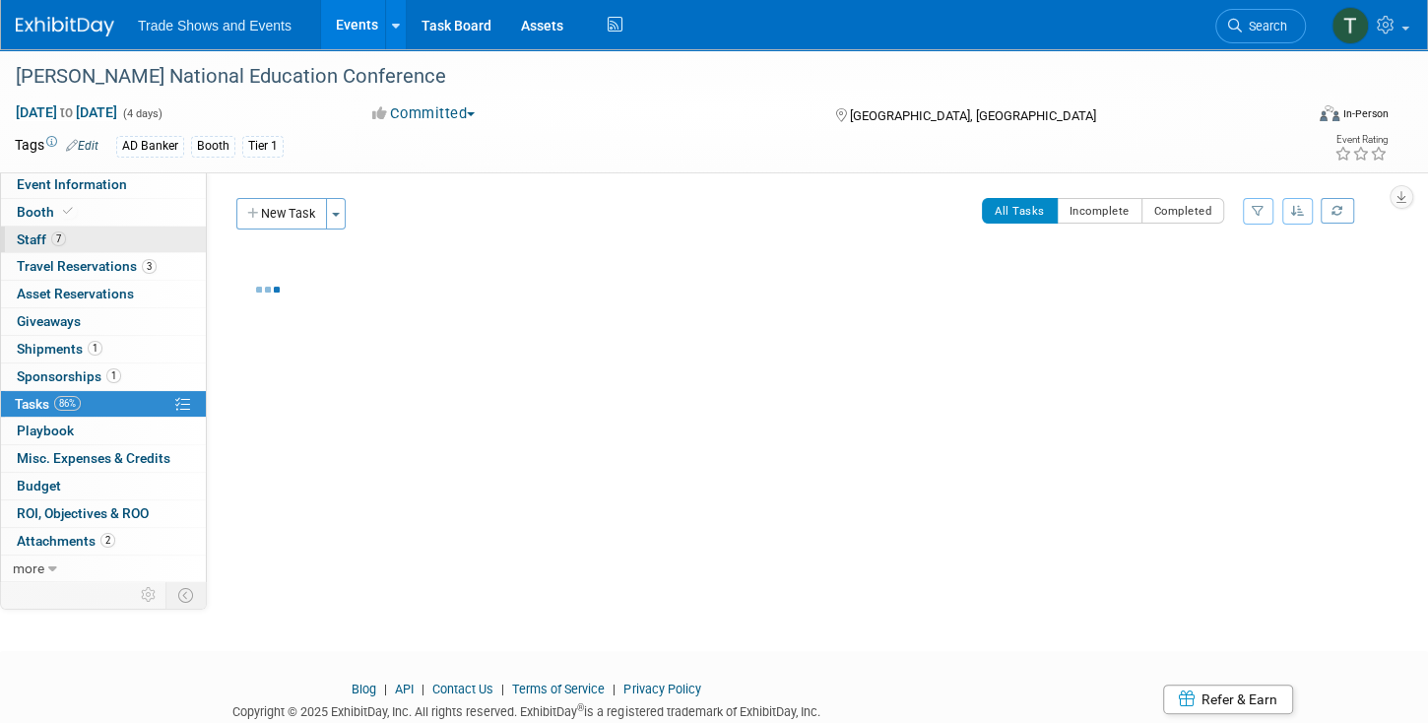
click at [59, 238] on span "7" at bounding box center [58, 238] width 15 height 15
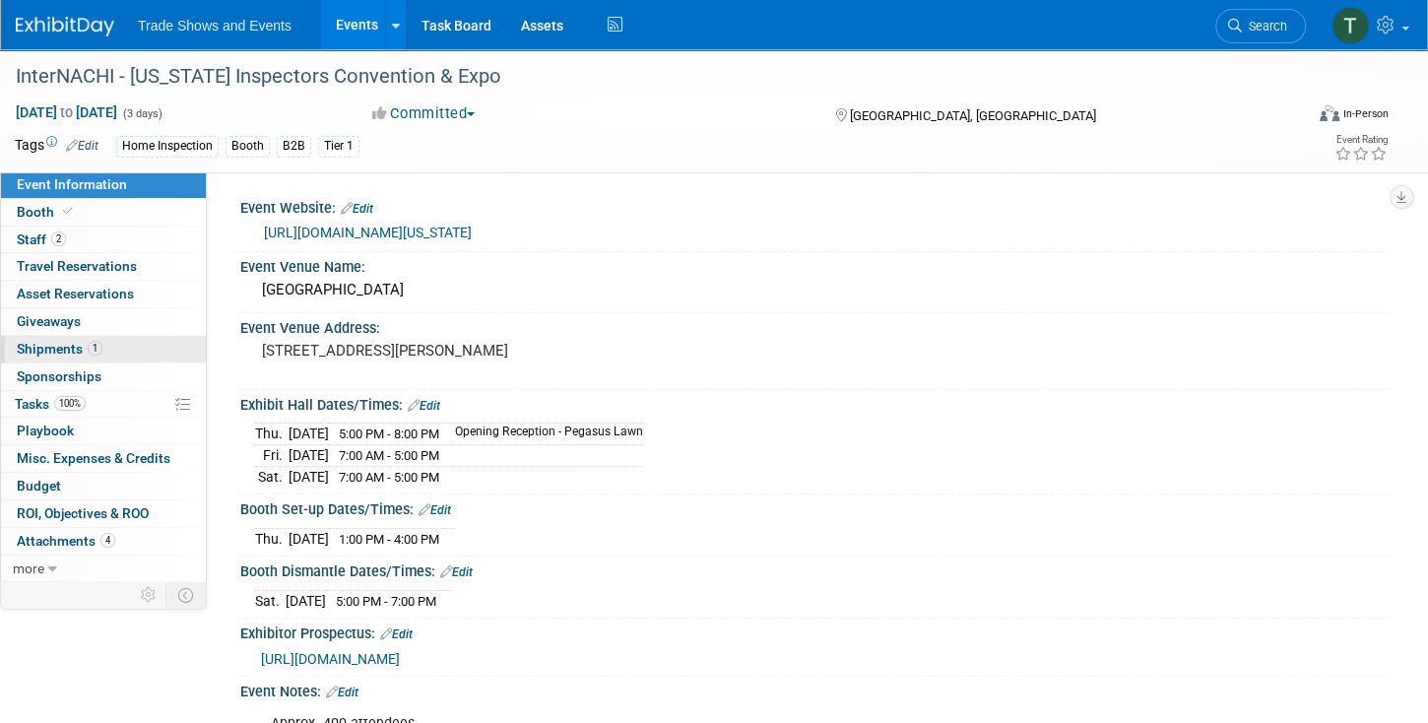
click at [64, 345] on span "Shipments 1" at bounding box center [60, 349] width 86 height 16
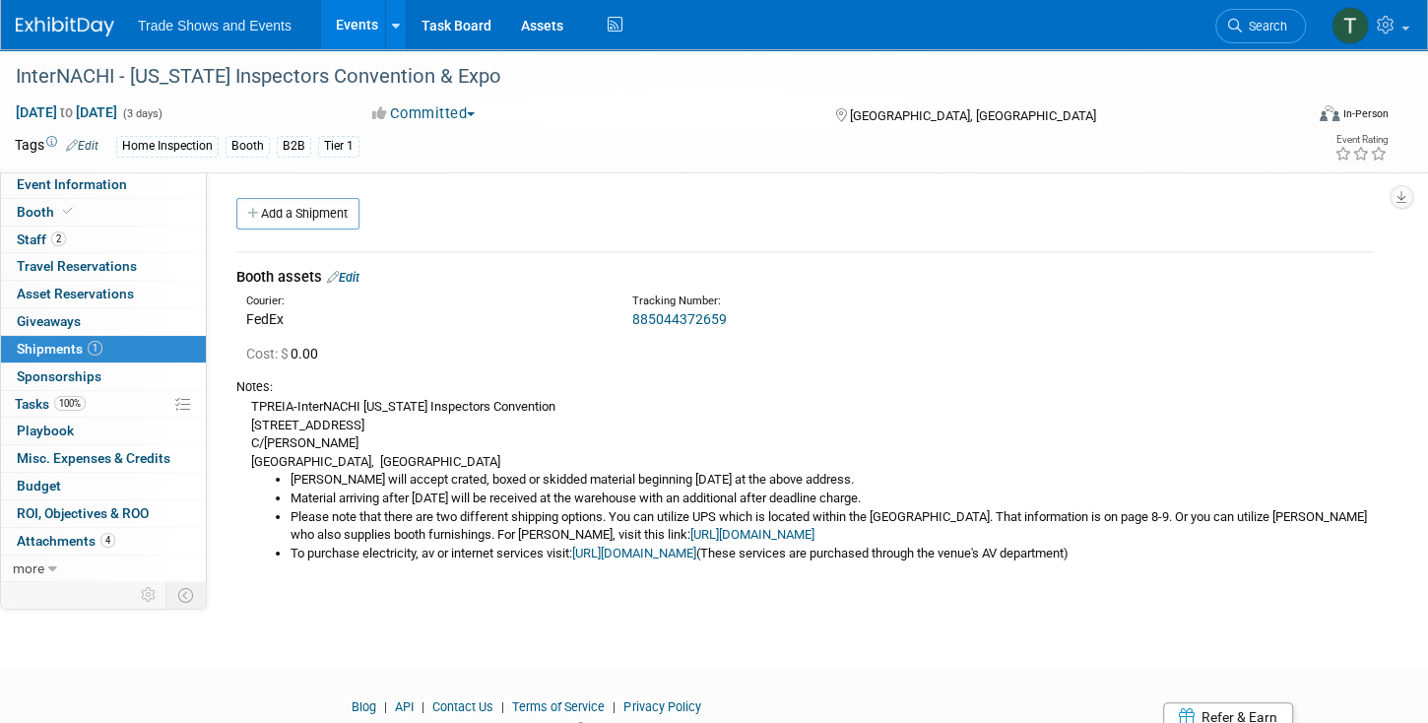
click at [690, 534] on link "https://www.freemanco.com/store/show/landing?showID=539533" at bounding box center [752, 534] width 124 height 15
click at [358, 274] on link "Edit" at bounding box center [343, 277] width 32 height 15
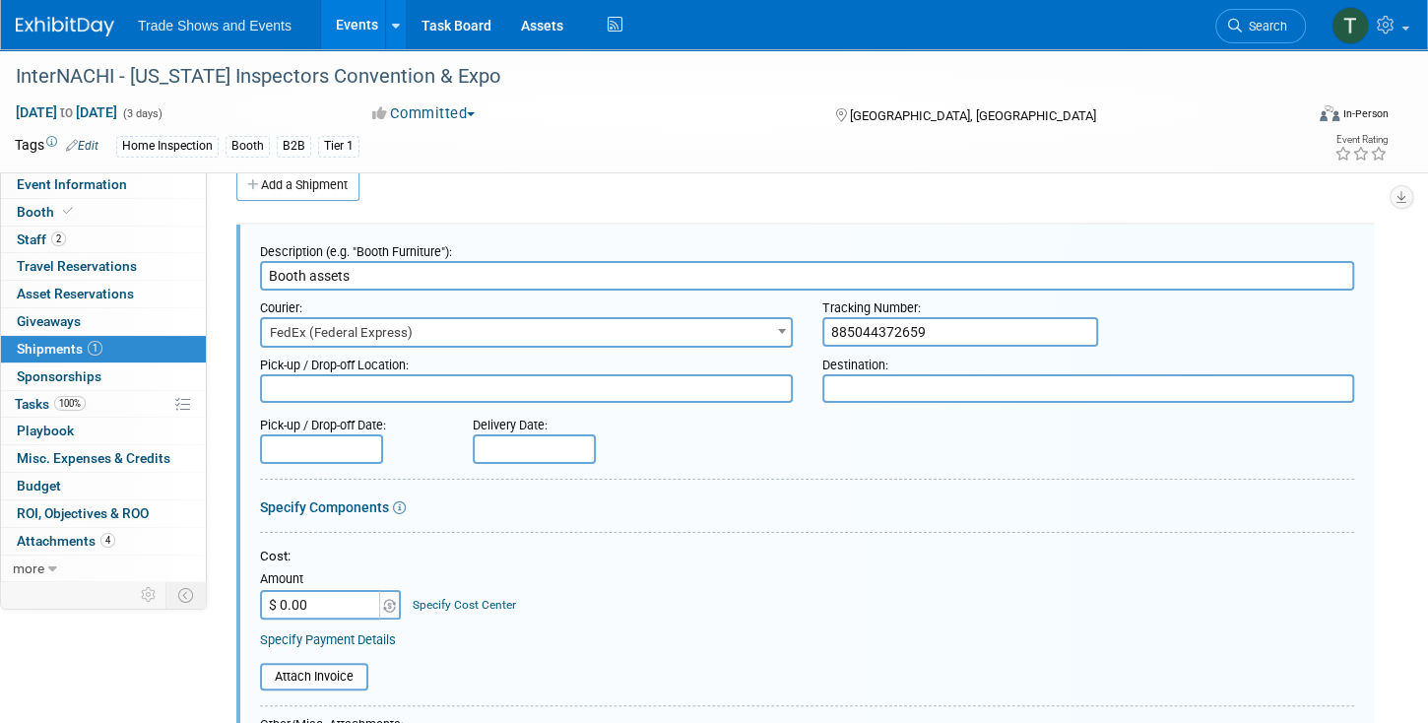
drag, startPoint x: 947, startPoint y: 331, endPoint x: 773, endPoint y: 334, distance: 174.3
click at [773, 334] on div "Courier: 007EX 17 Post Service (17PostService) 2GO (Negros Navigation) 360 Lion…" at bounding box center [806, 318] width 1123 height 57
paste input "7721666"
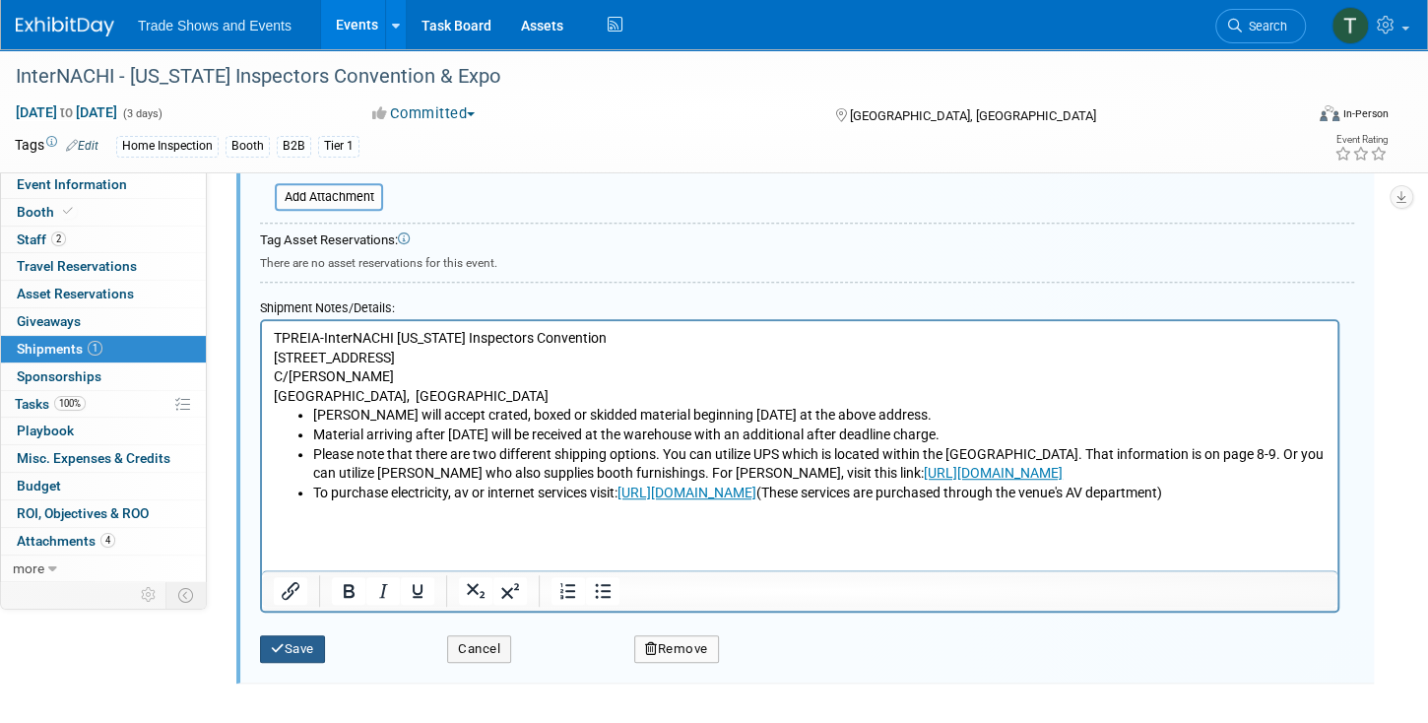
type input "885077216669"
click at [305, 643] on button "Save" at bounding box center [292, 649] width 65 height 28
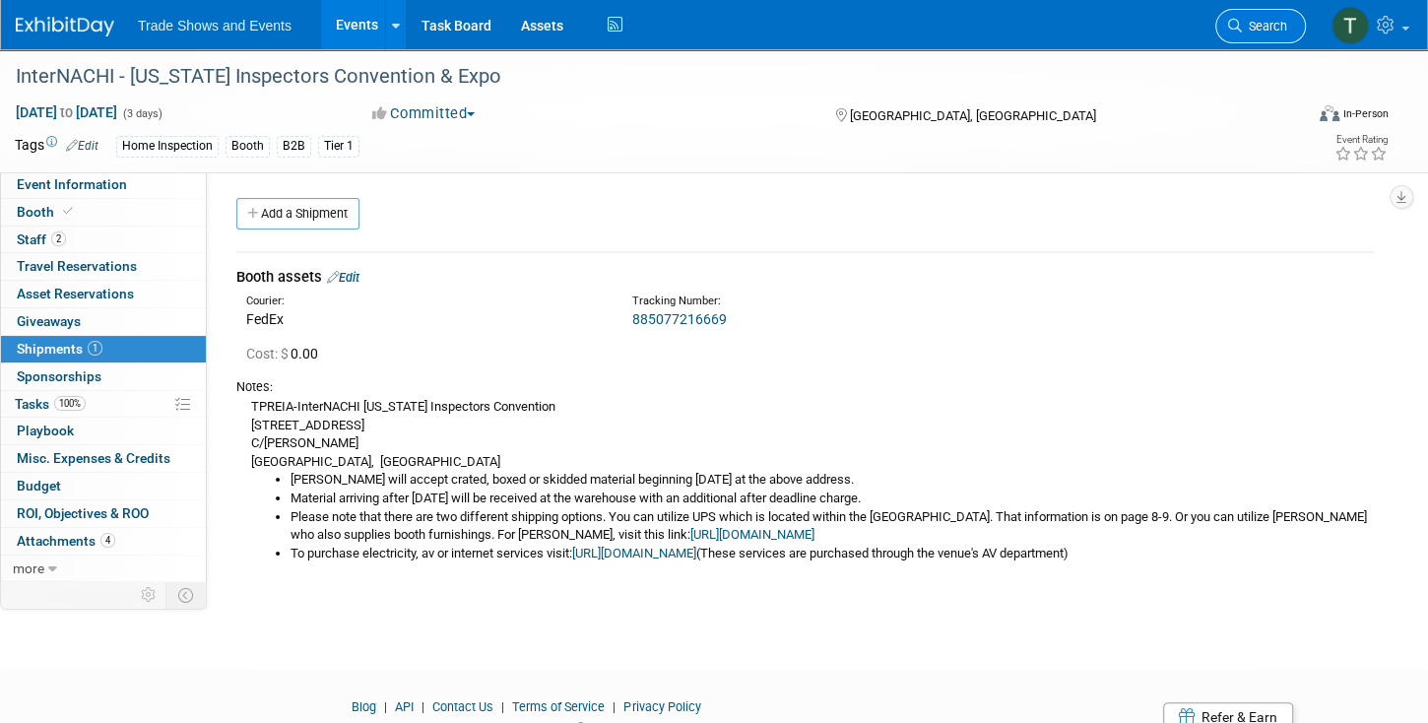
click at [1281, 32] on span "Search" at bounding box center [1264, 26] width 45 height 15
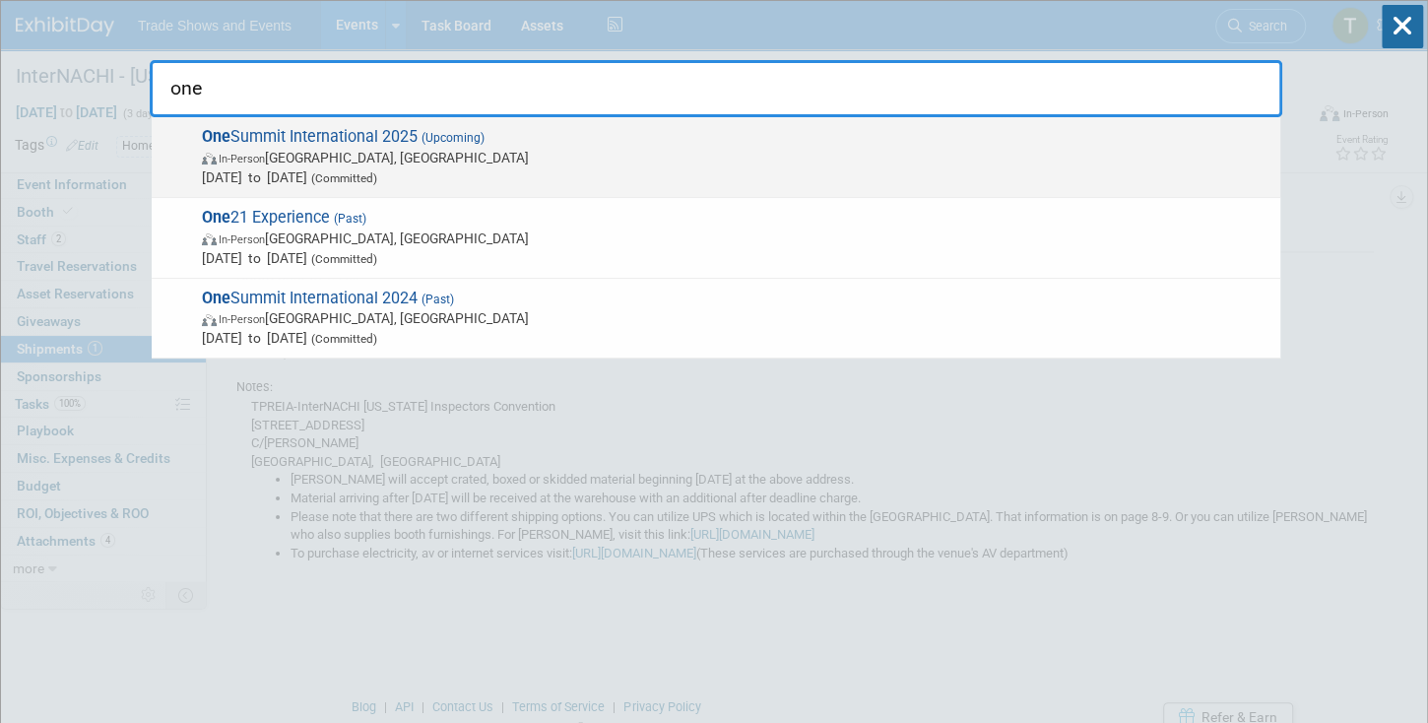
type input "one"
click at [451, 142] on span "(Upcoming)" at bounding box center [450, 138] width 67 height 14
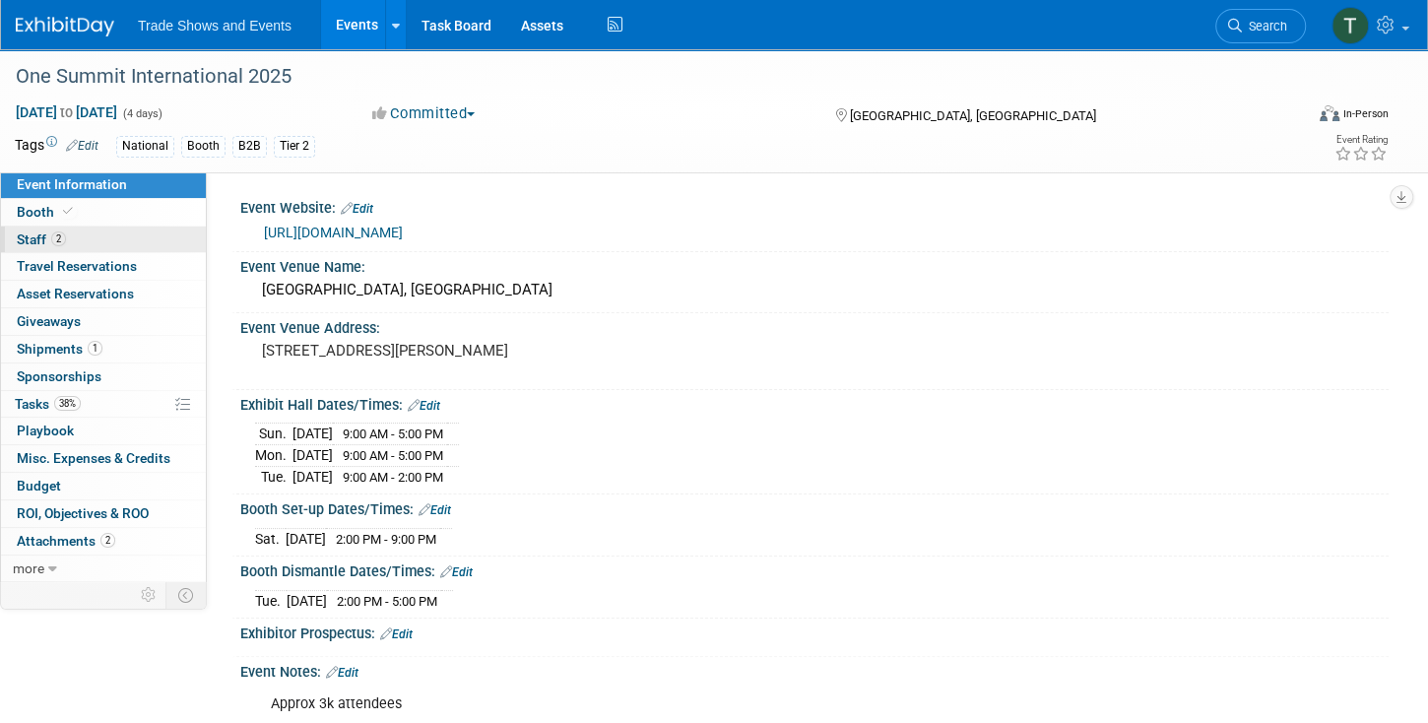
click at [35, 233] on span "Staff 2" at bounding box center [41, 239] width 49 height 16
click at [469, 565] on link "Edit" at bounding box center [456, 572] width 32 height 14
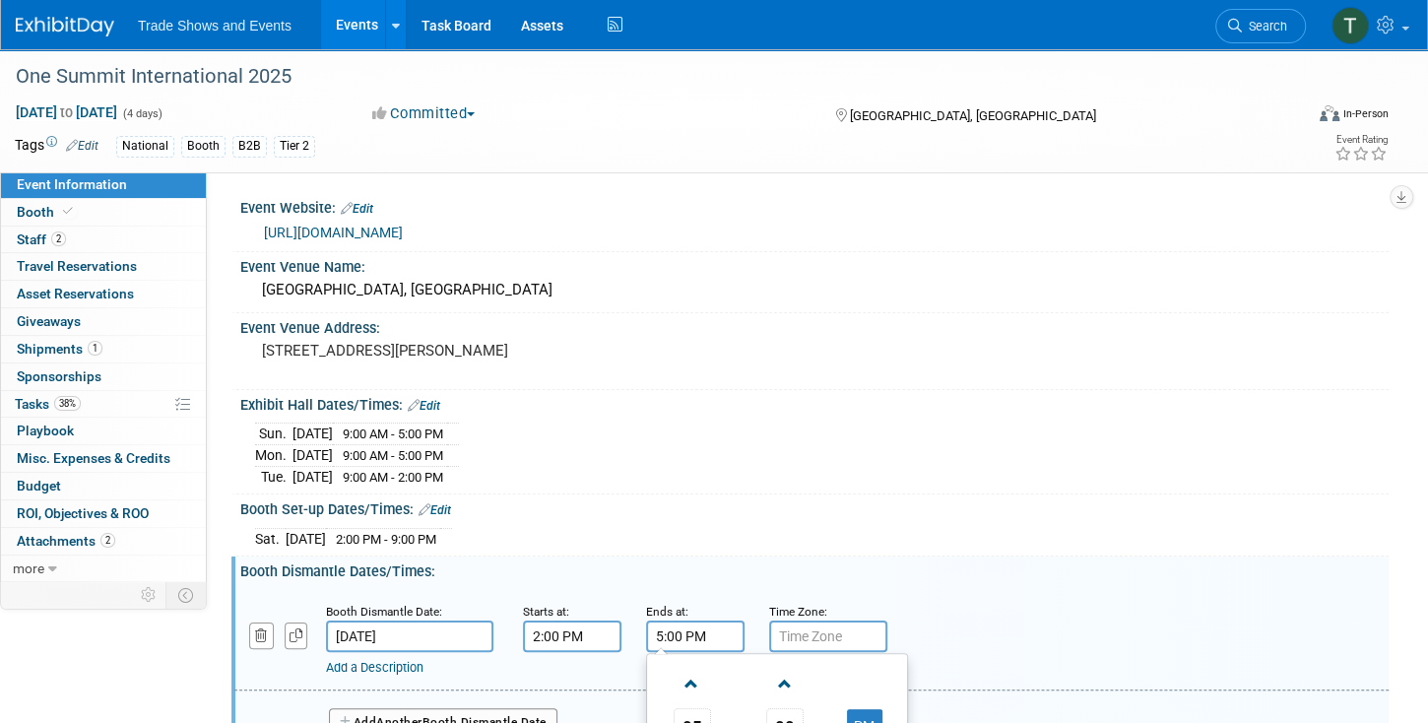
click at [709, 620] on input "5:00 PM" at bounding box center [695, 636] width 98 height 32
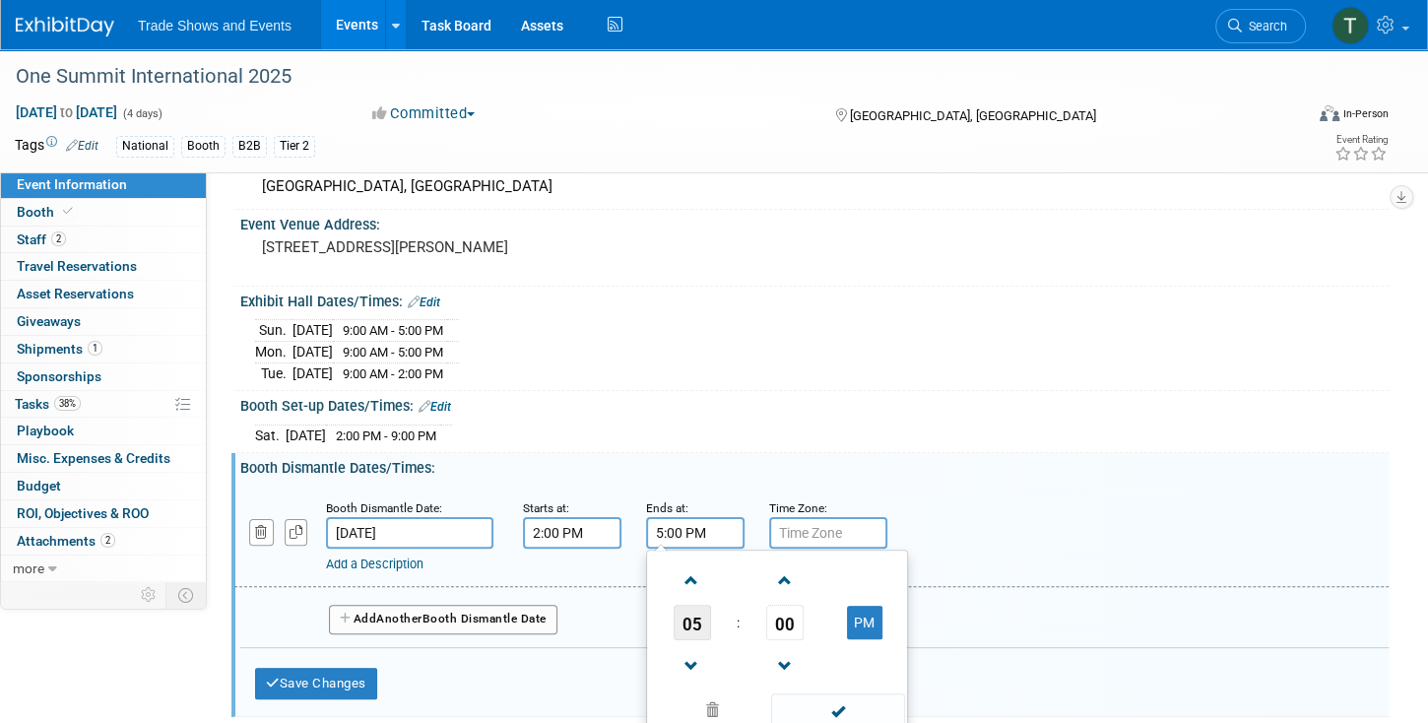
scroll to position [112, 0]
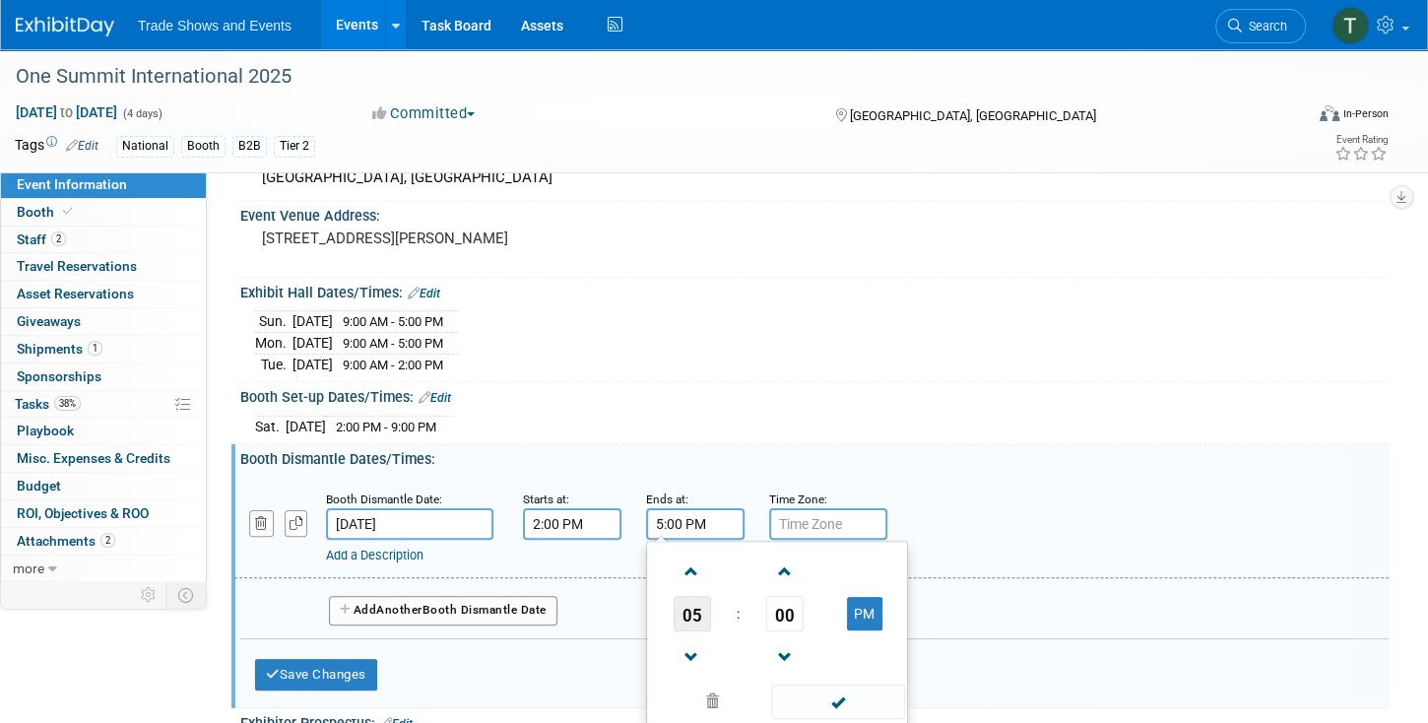
click at [678, 610] on span "05" at bounding box center [691, 613] width 37 height 35
click at [754, 671] on td "09" at bounding box center [745, 678] width 63 height 53
type input "9:00 PM"
click at [857, 693] on span at bounding box center [837, 701] width 133 height 34
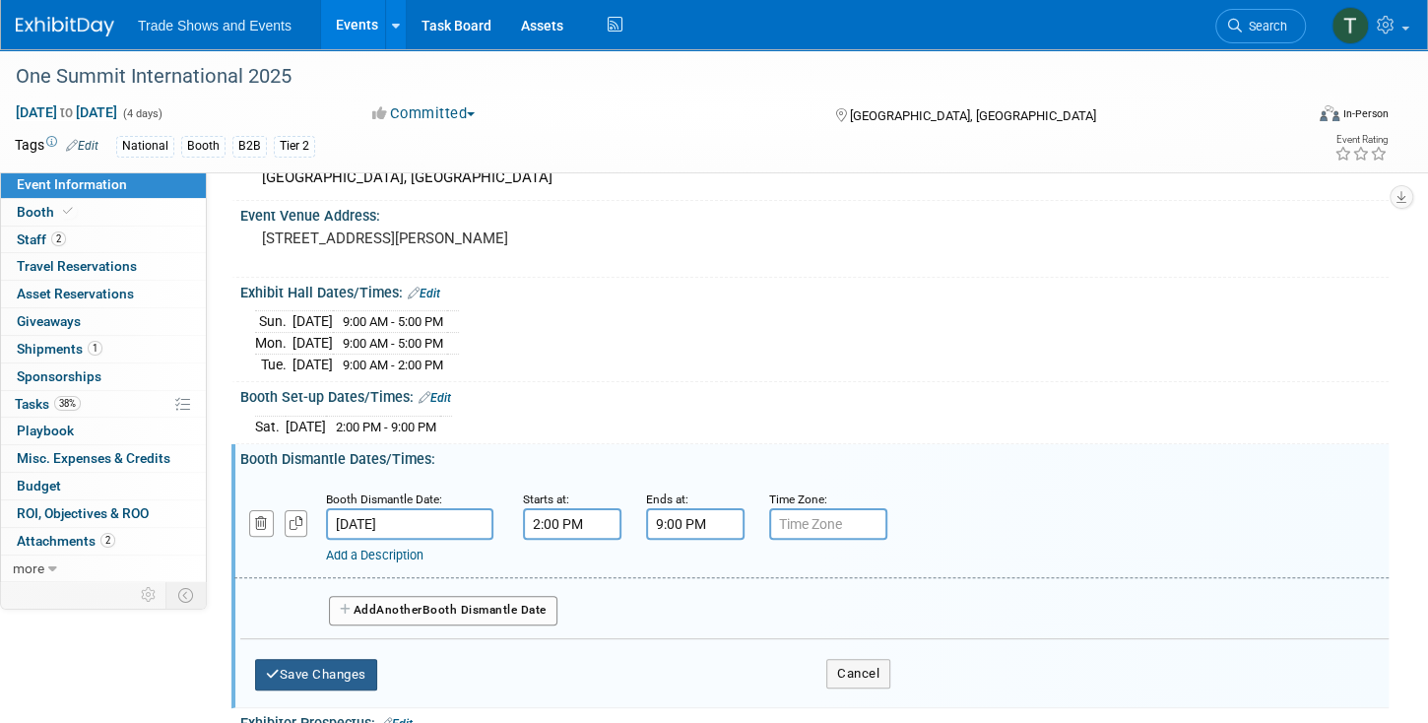
click at [329, 663] on button "Save Changes" at bounding box center [316, 675] width 122 height 32
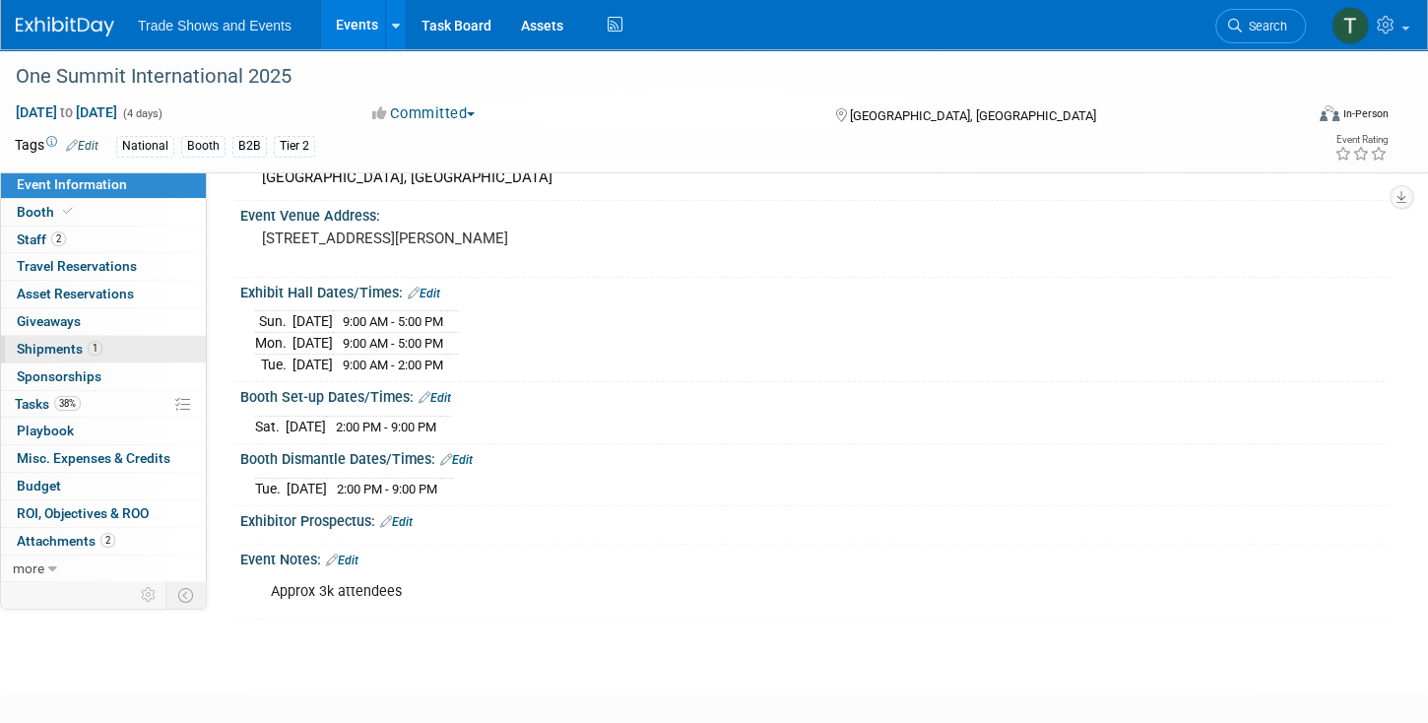
click at [20, 350] on span "Shipments 1" at bounding box center [60, 349] width 86 height 16
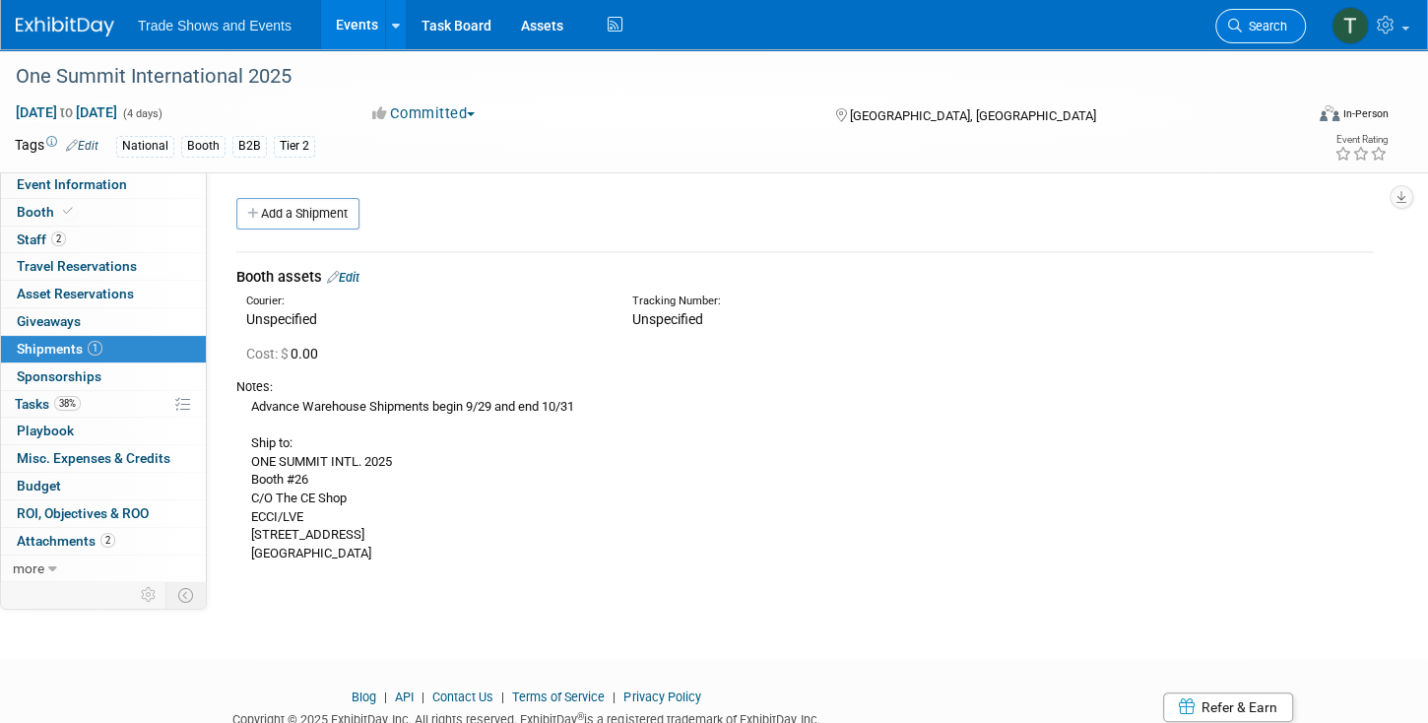
click at [1256, 25] on span "Search" at bounding box center [1264, 26] width 45 height 15
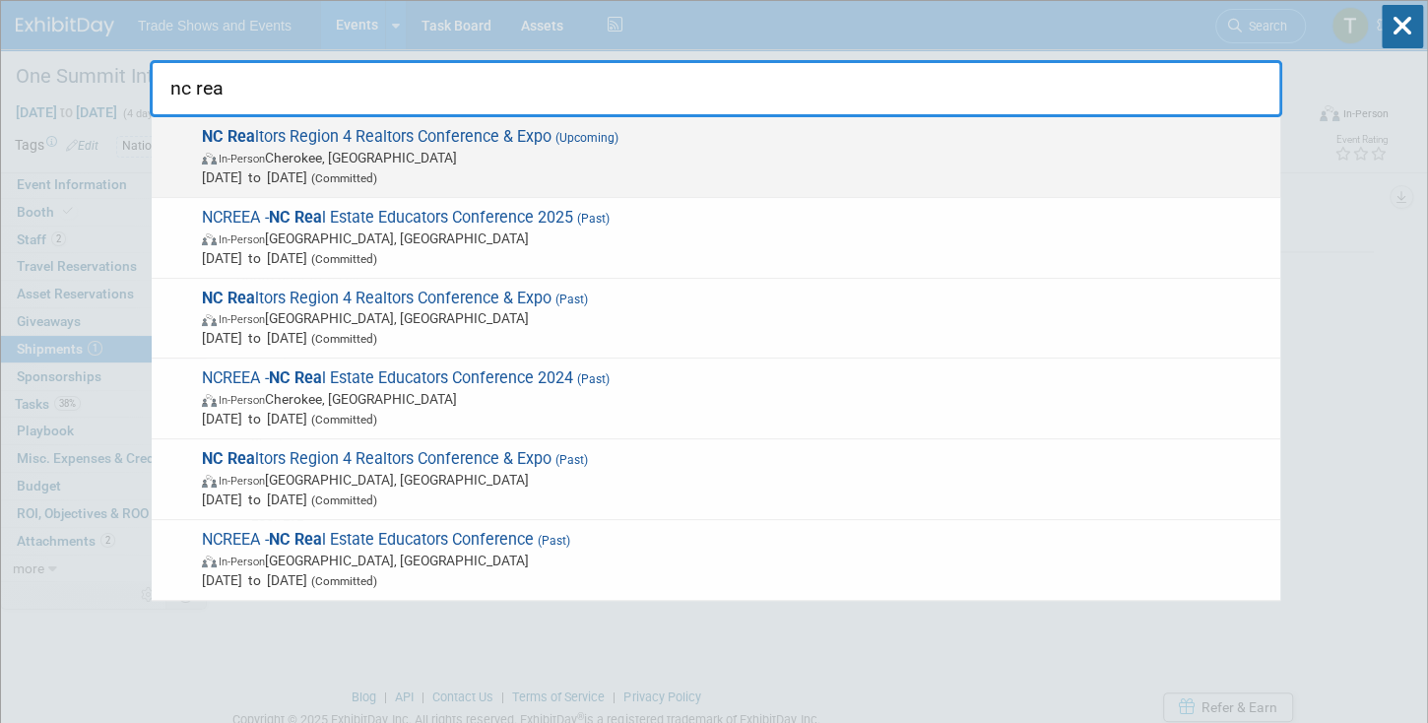
type input "nc rea"
click at [435, 133] on span "NC Rea ltors Region 4 Realtors Conference & Expo (Upcoming) In-Person Cherokee,…" at bounding box center [733, 157] width 1074 height 60
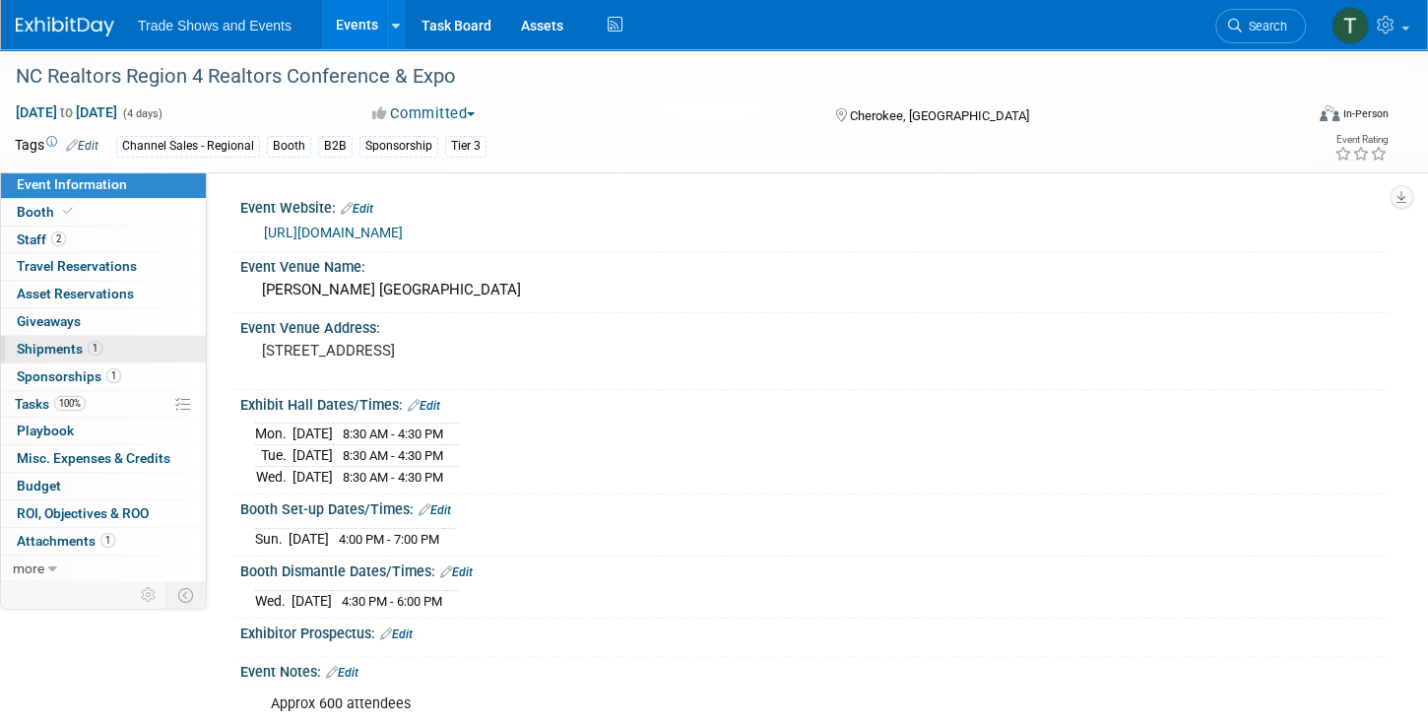
click at [33, 336] on link "1 Shipments 1" at bounding box center [103, 349] width 205 height 27
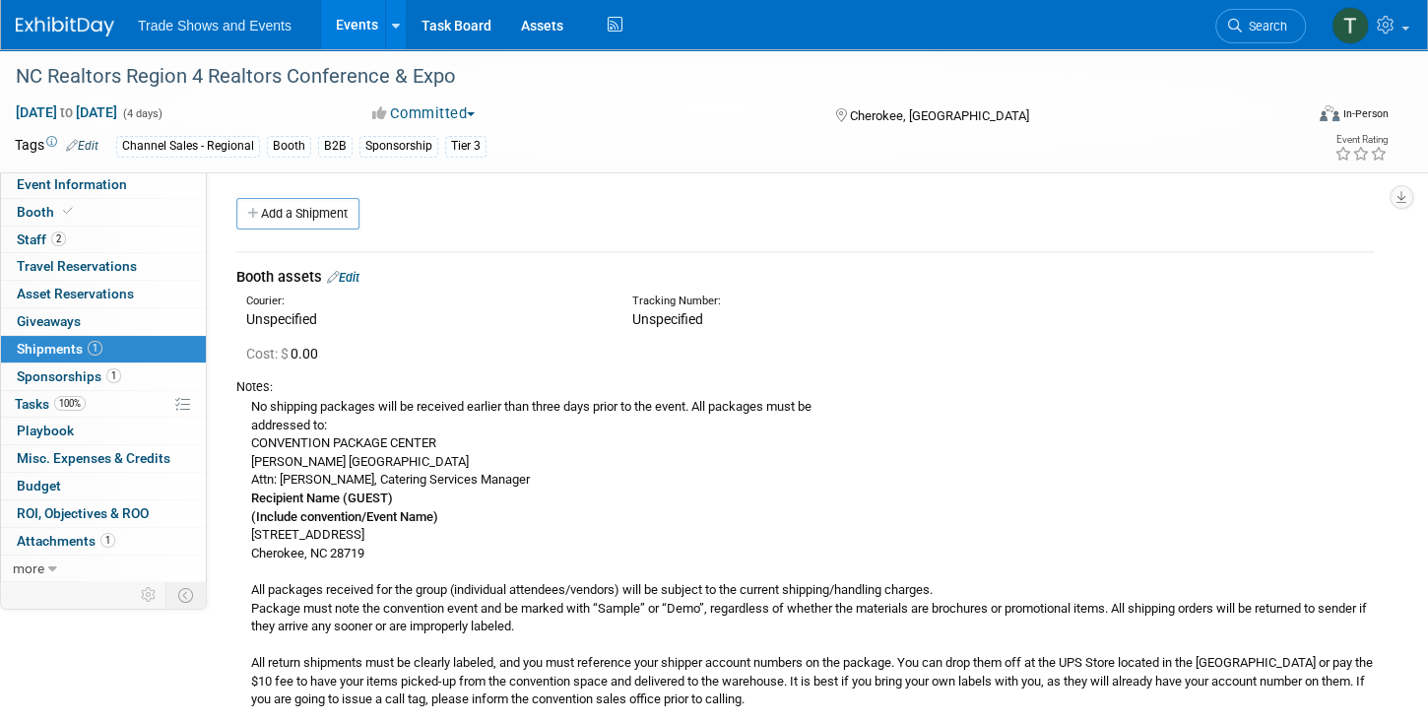
click at [358, 277] on link "Edit" at bounding box center [343, 277] width 32 height 15
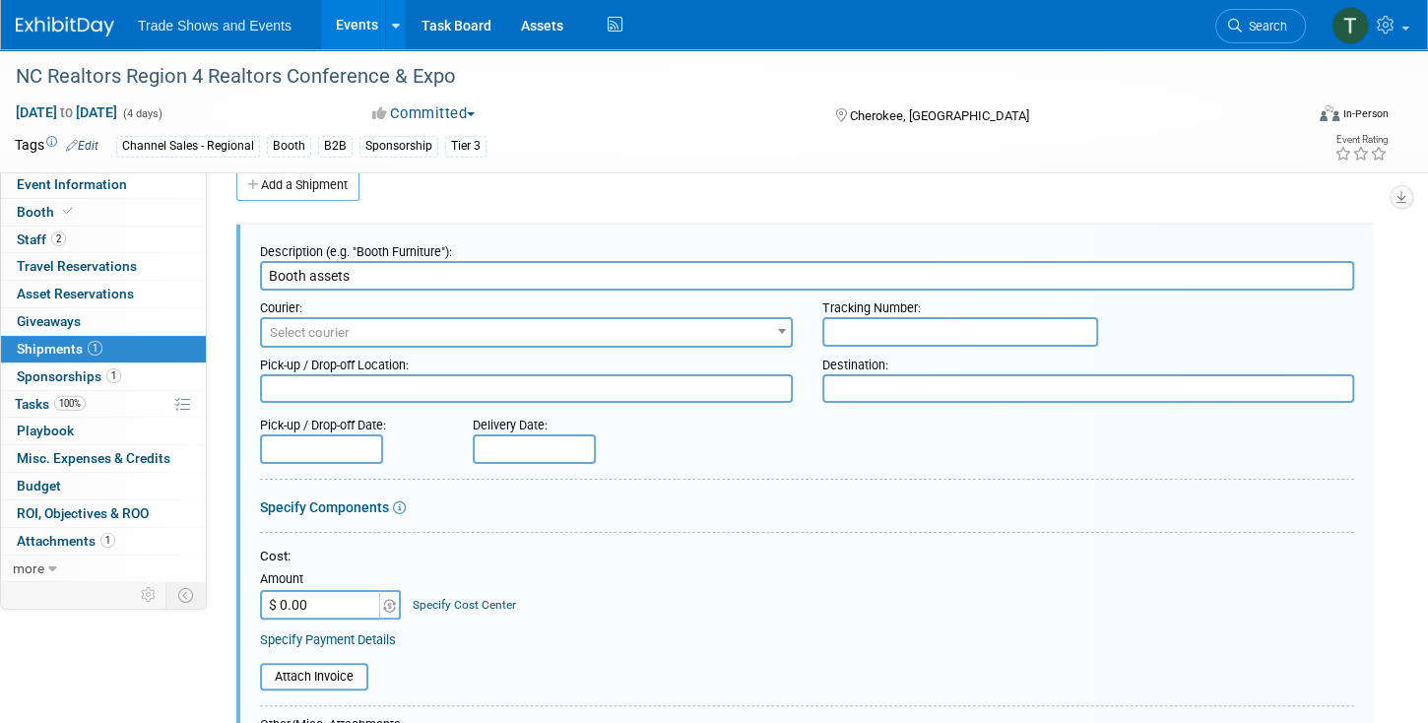
click at [347, 337] on span "Select courier" at bounding box center [310, 332] width 80 height 15
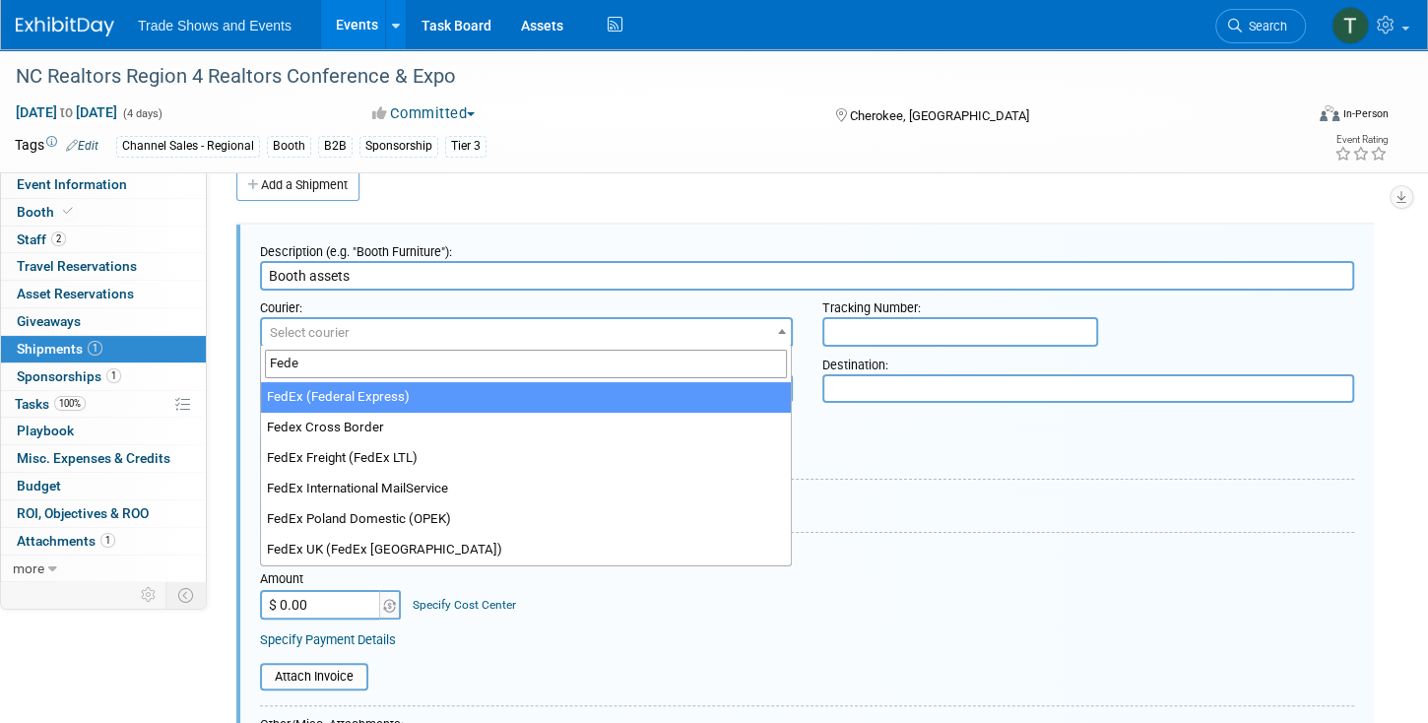
type input "Fede"
select select "206"
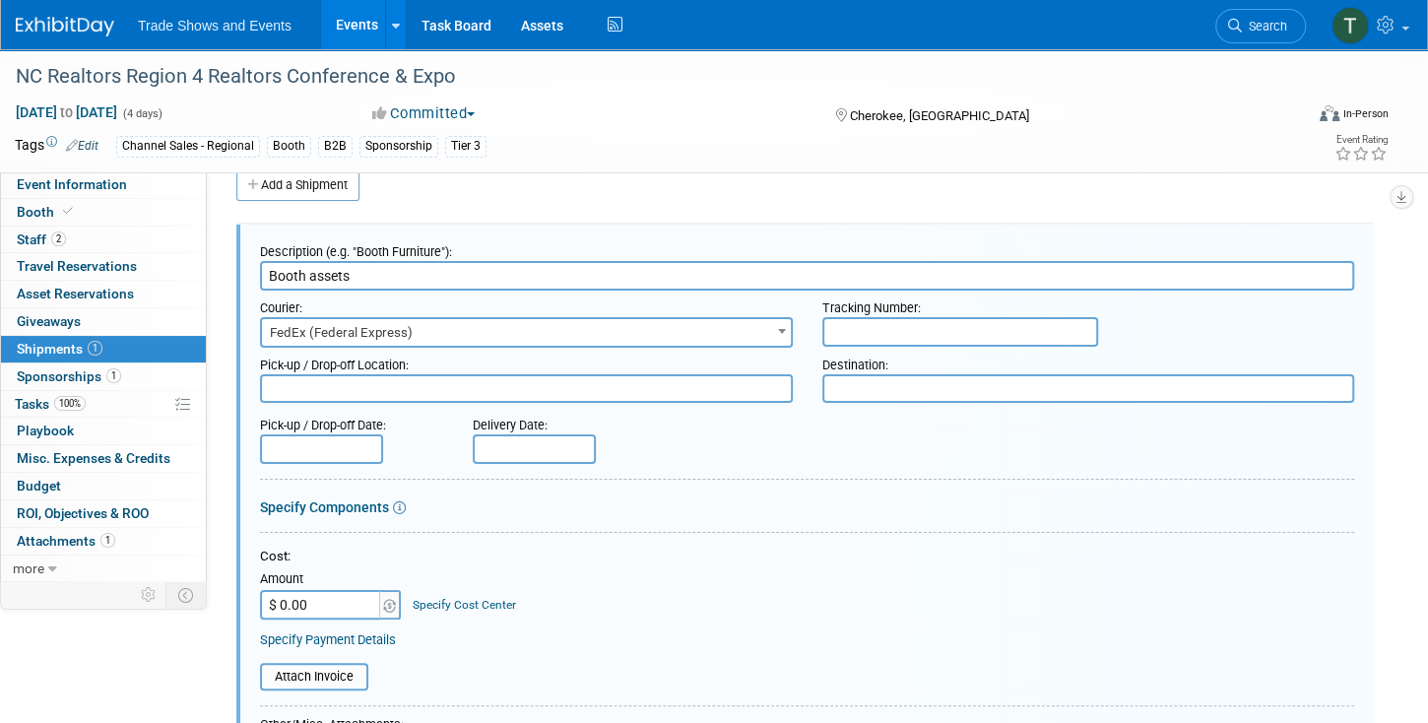
click at [921, 336] on input "text" at bounding box center [960, 332] width 276 height 30
paste input "8850 7769 7480"
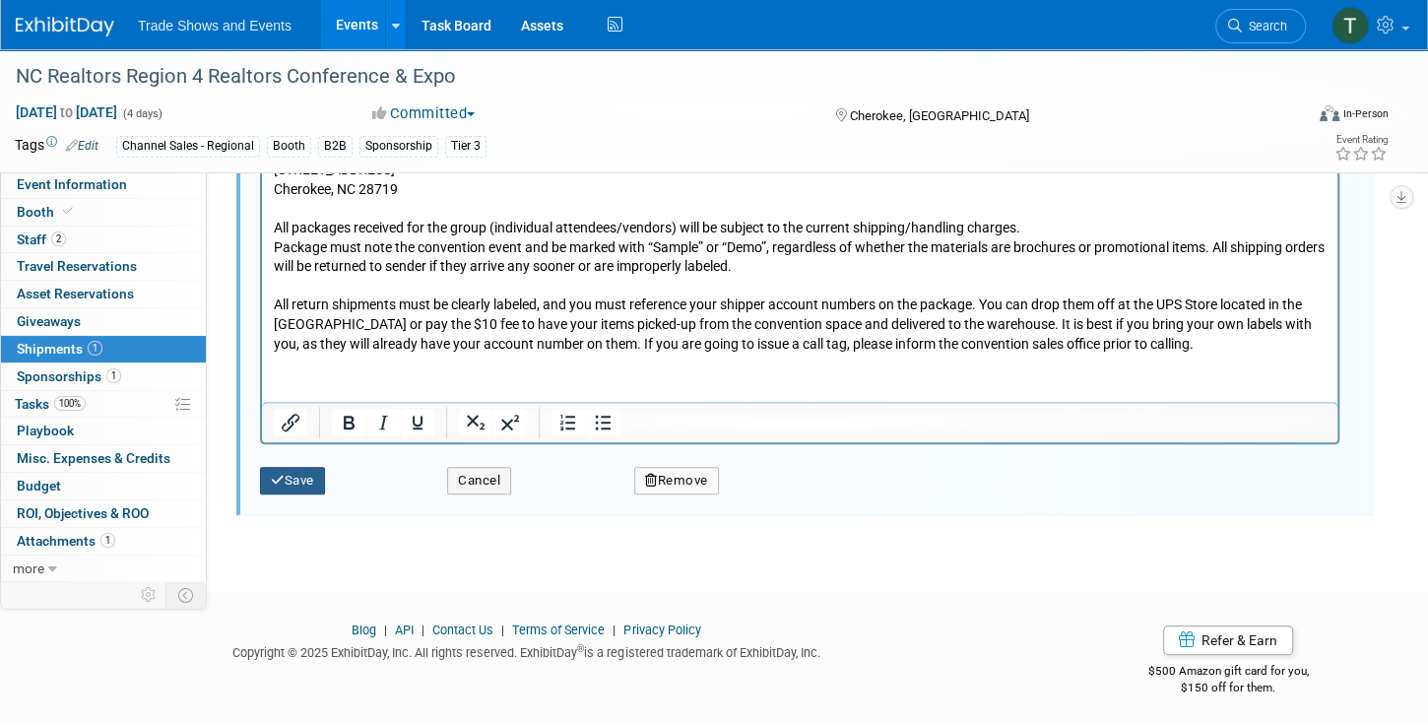
type input "8850 7769 7480"
click at [292, 476] on button "Save" at bounding box center [292, 481] width 65 height 28
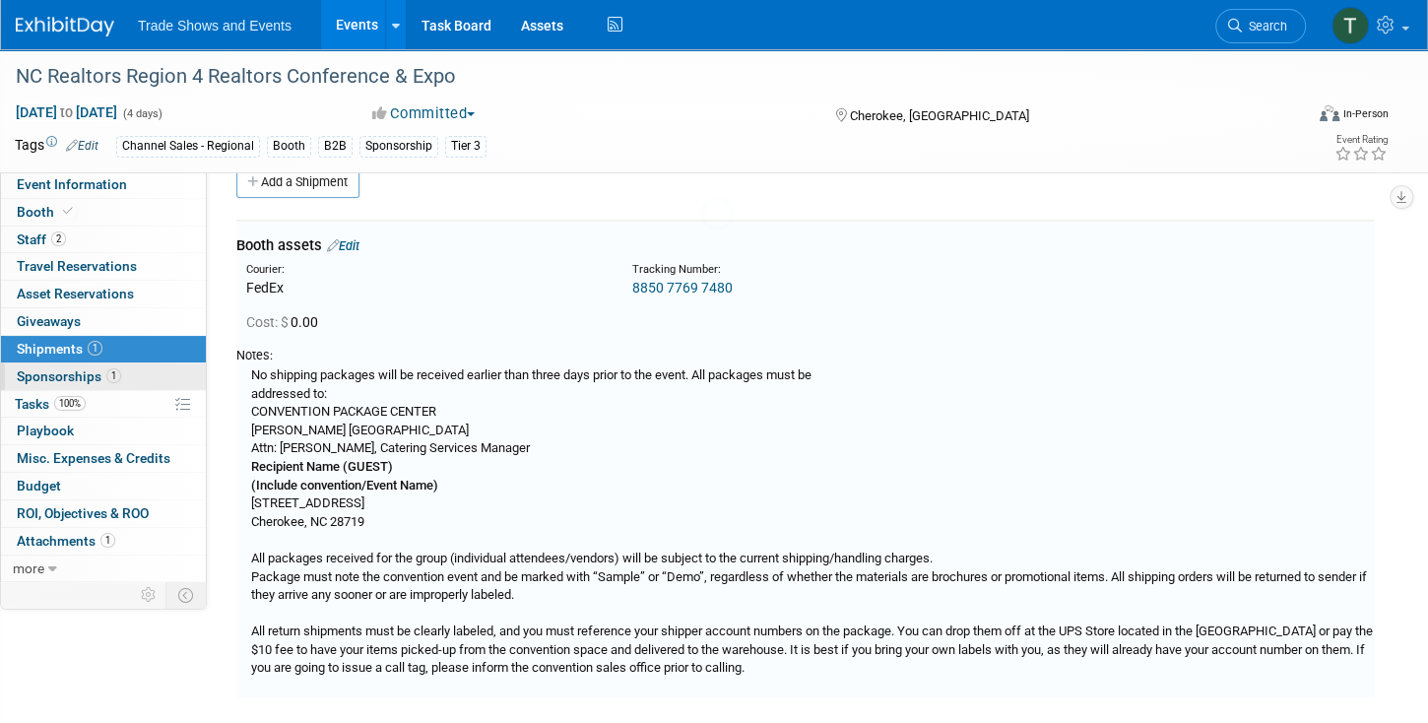
scroll to position [29, 0]
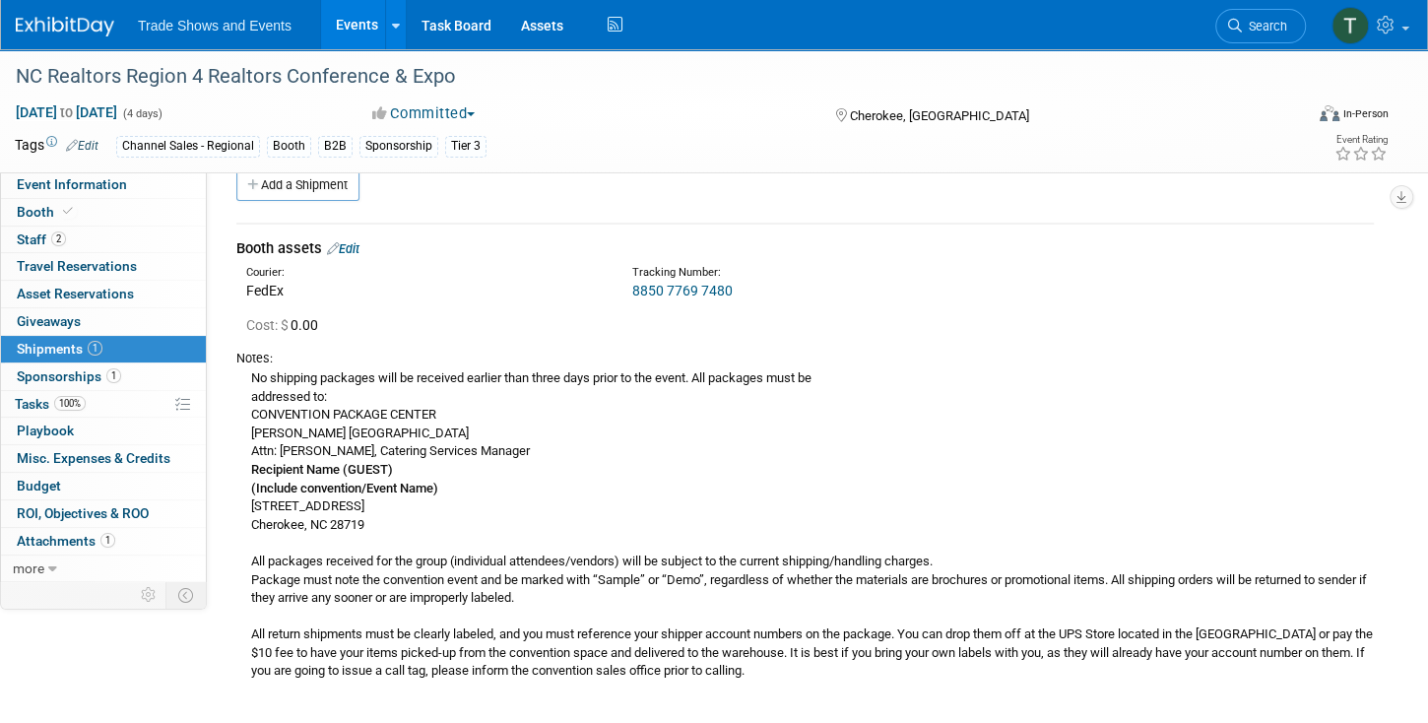
click at [358, 23] on link "Events" at bounding box center [357, 24] width 72 height 49
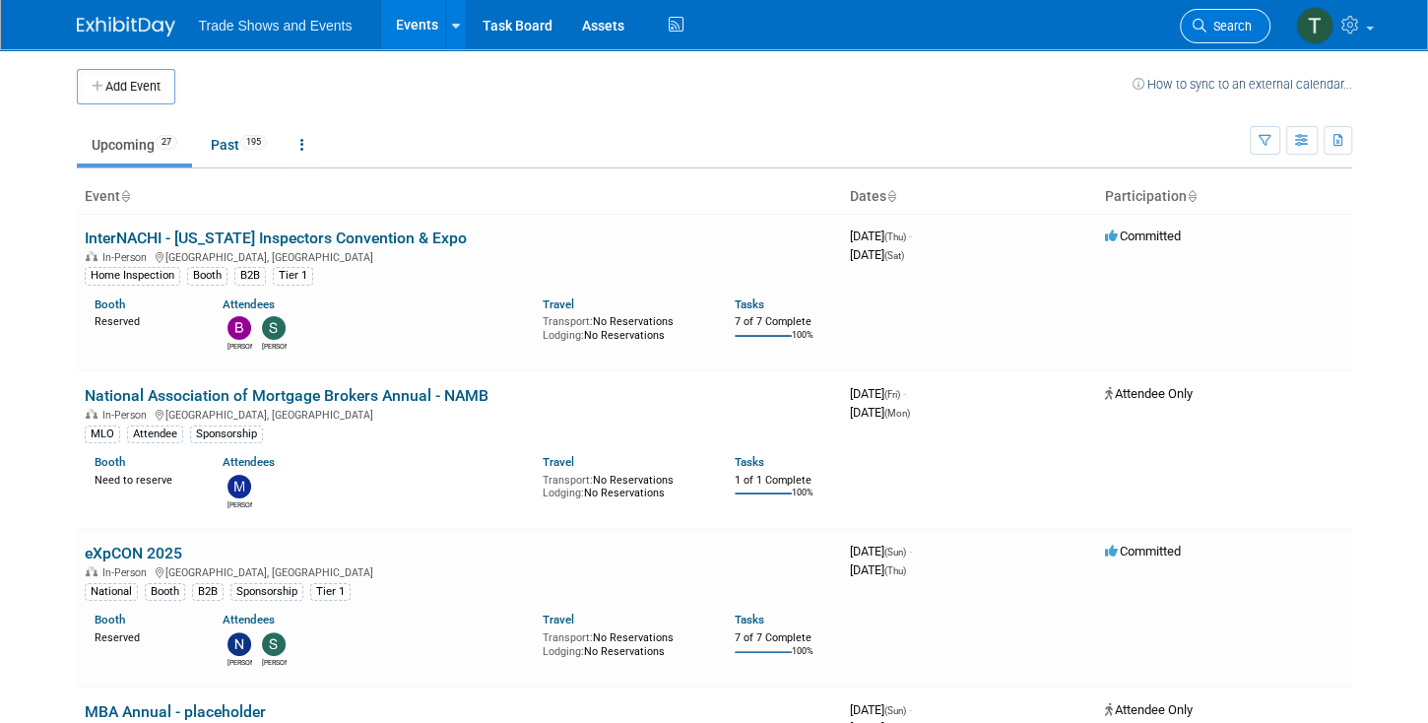
click at [1230, 21] on span "Search" at bounding box center [1228, 26] width 45 height 15
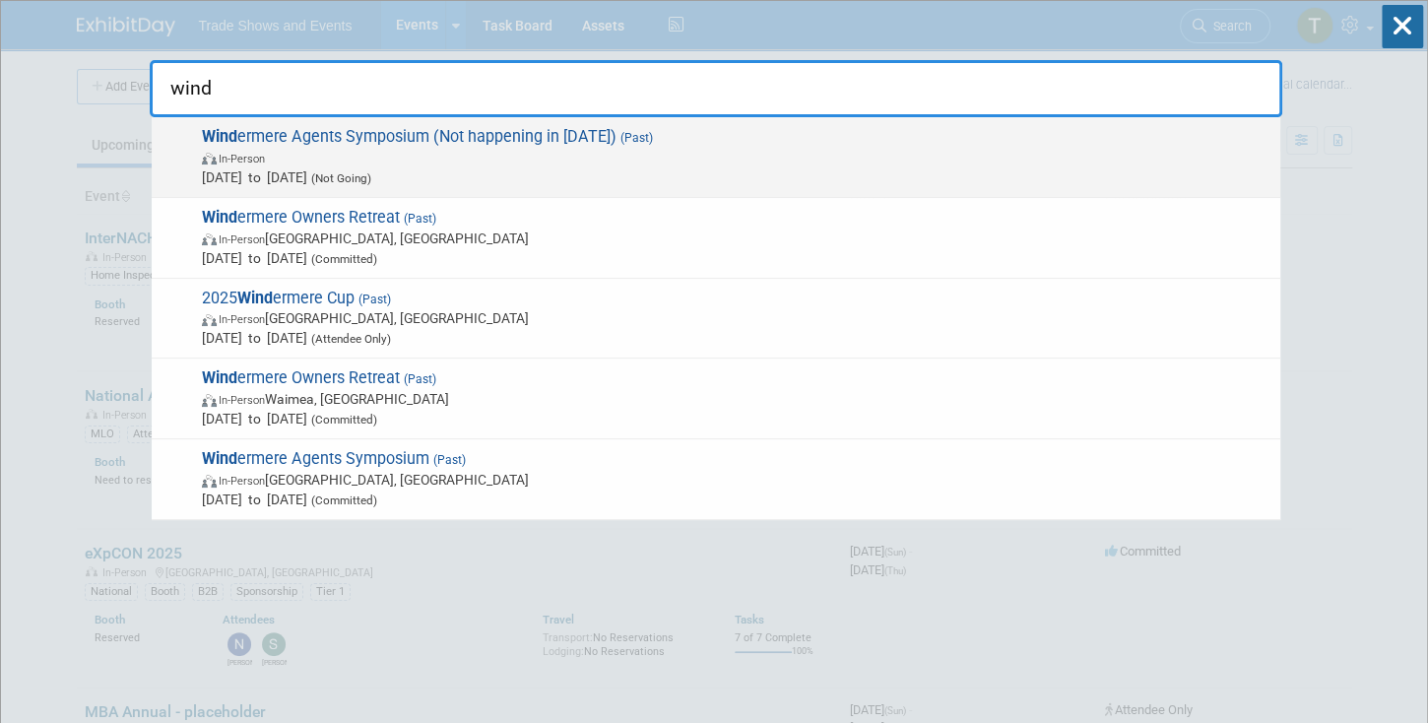
type input "wind"
click at [340, 137] on span "Wind ermere Agents Symposium (Not happening in [DATE]) (Past) In-Person [DATE] …" at bounding box center [733, 157] width 1074 height 60
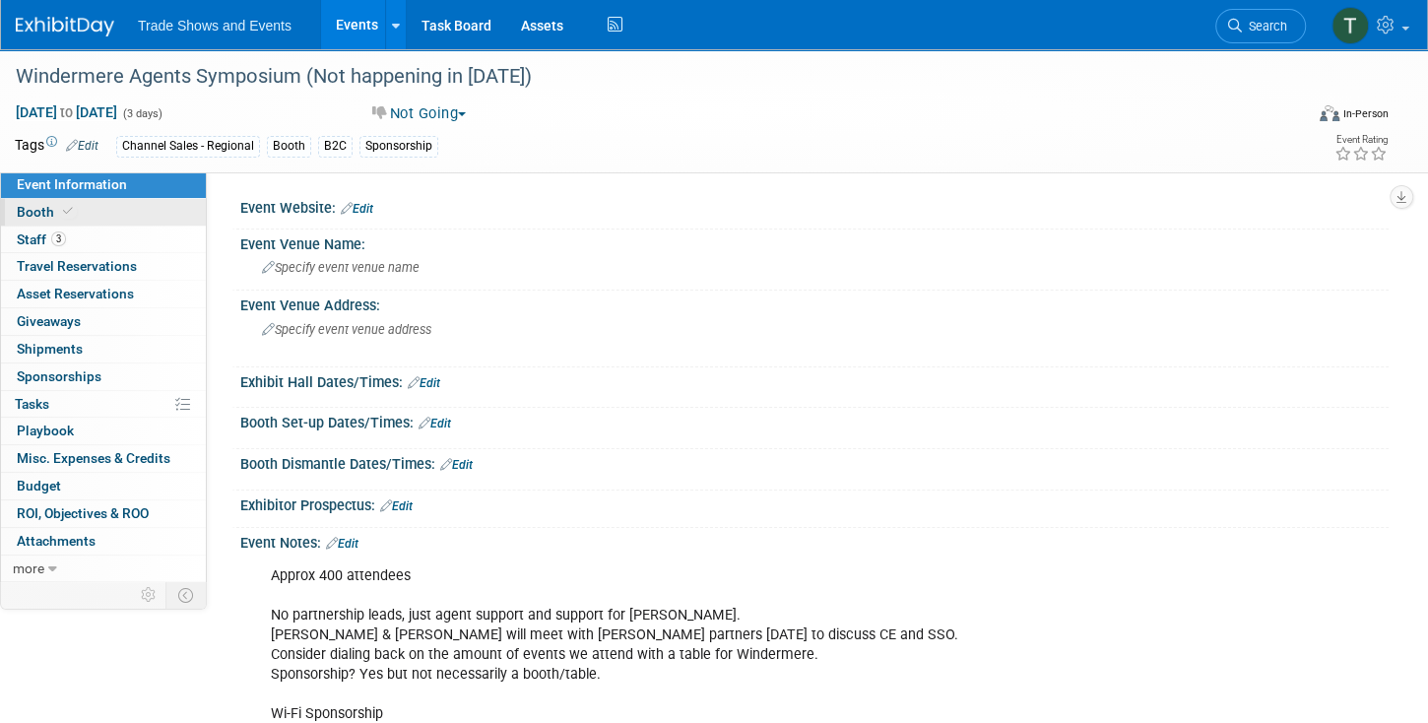
click at [35, 214] on span "Booth" at bounding box center [47, 212] width 60 height 16
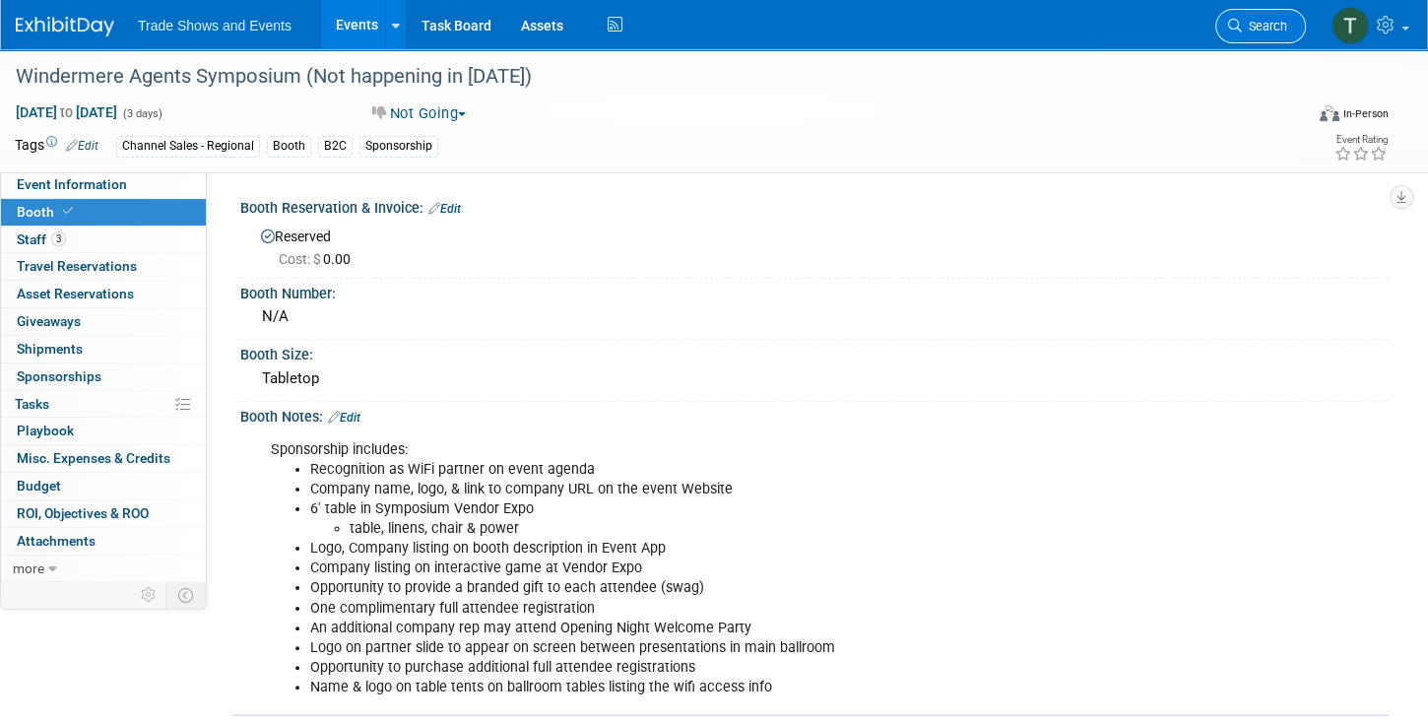
click at [1260, 31] on span "Search" at bounding box center [1264, 26] width 45 height 15
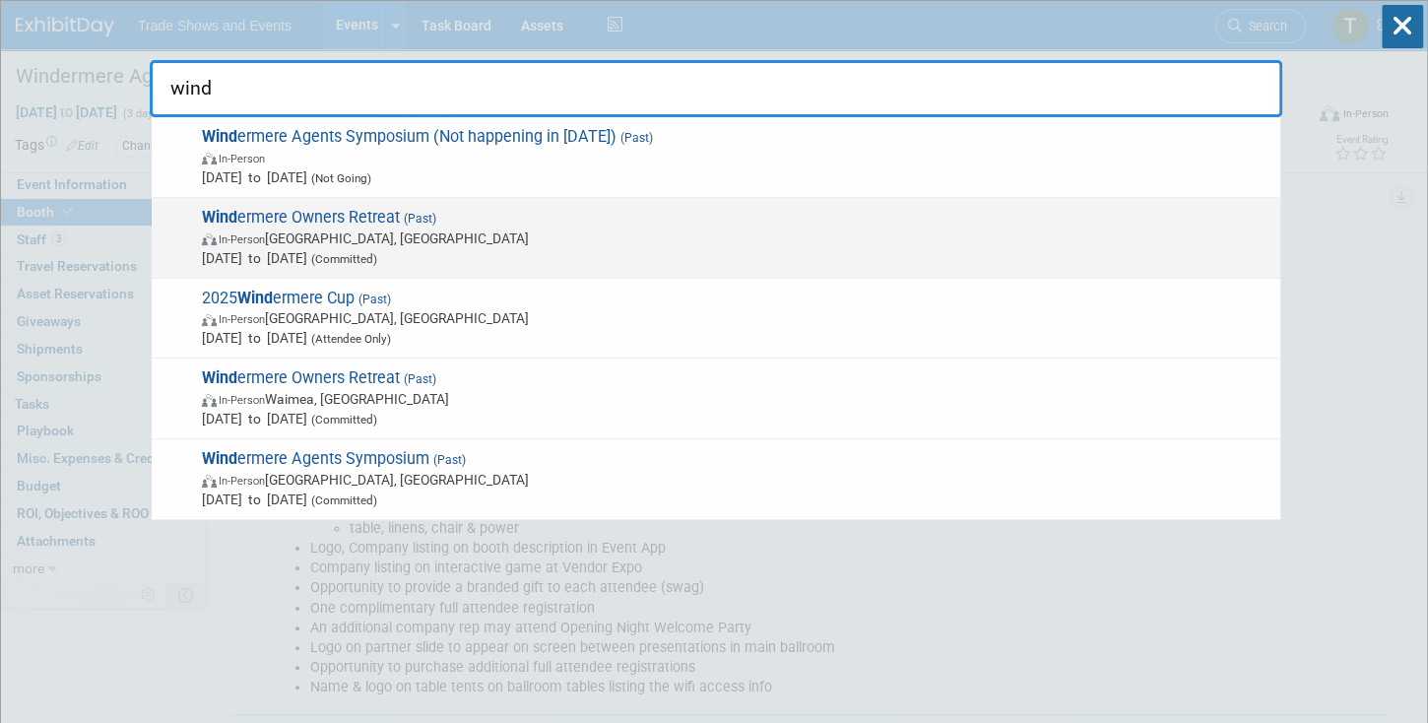
type input "wind"
click at [370, 211] on span "Wind ermere Owners Retreat (Past) In-Person Park City, UT Sep 29, 2025 to Oct 1…" at bounding box center [733, 238] width 1074 height 60
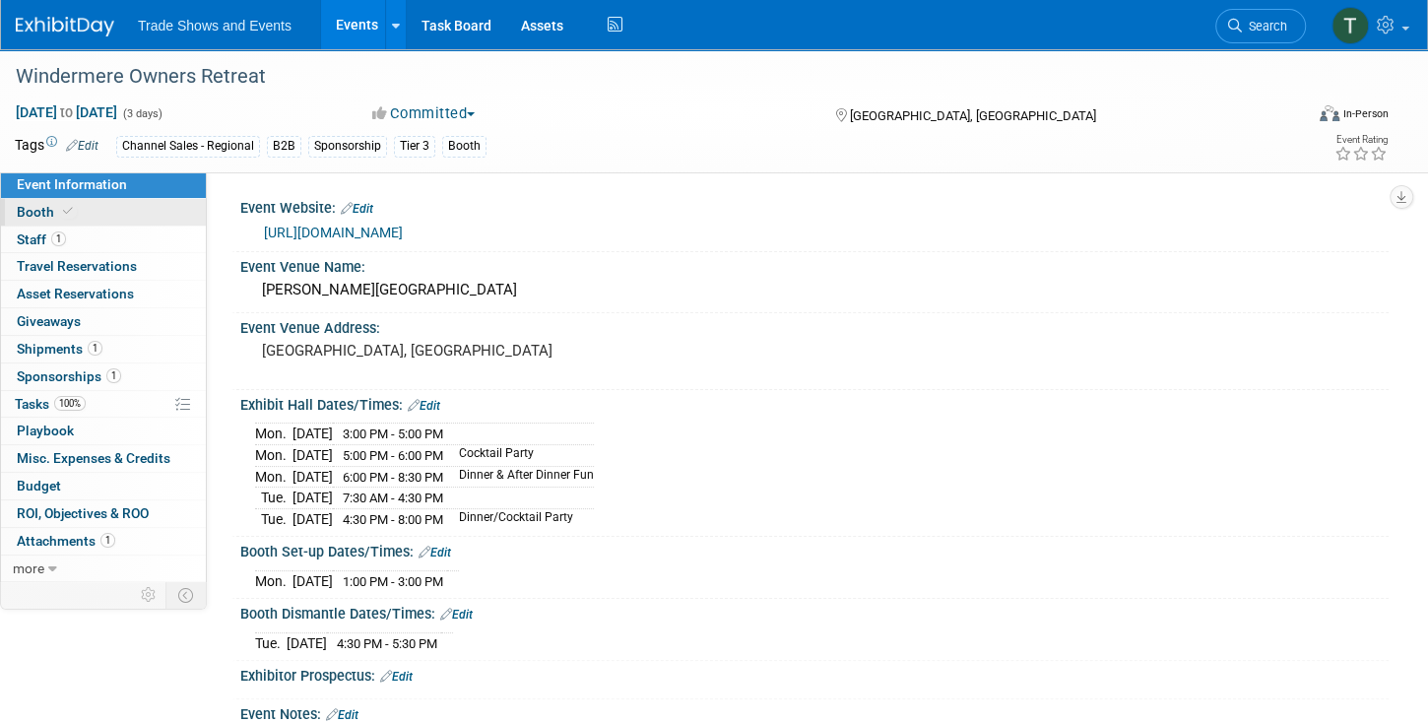
click at [61, 217] on span at bounding box center [68, 211] width 18 height 15
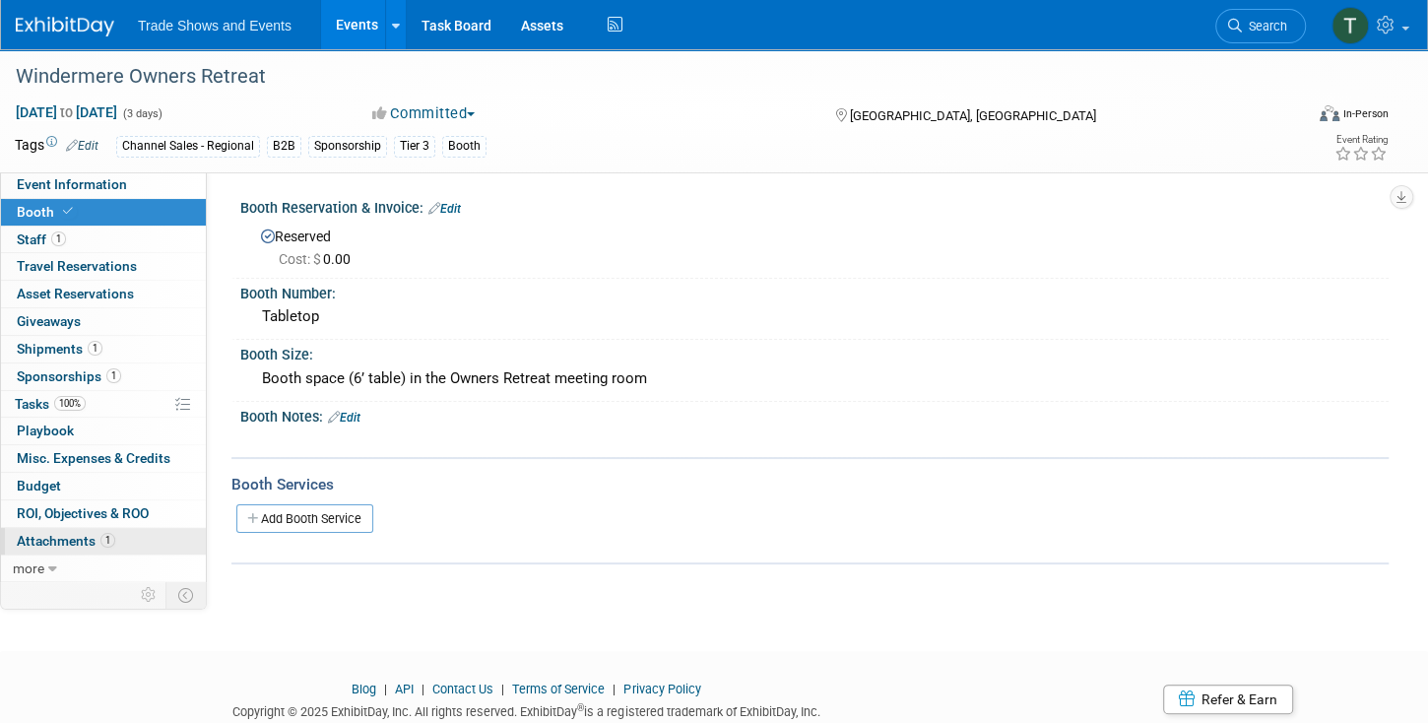
click at [80, 534] on span "Attachments 1" at bounding box center [66, 541] width 98 height 16
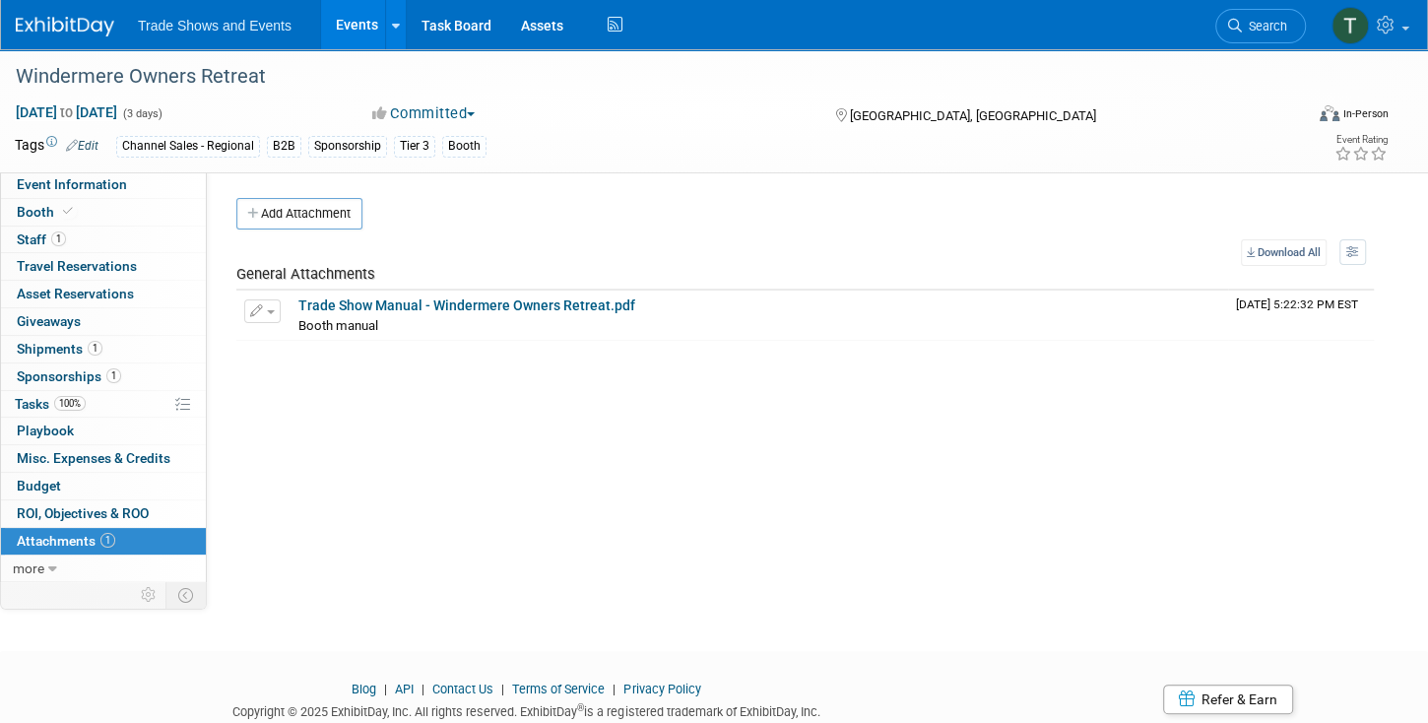
click at [349, 35] on link "Events" at bounding box center [357, 24] width 72 height 49
